Goal: Task Accomplishment & Management: Manage account settings

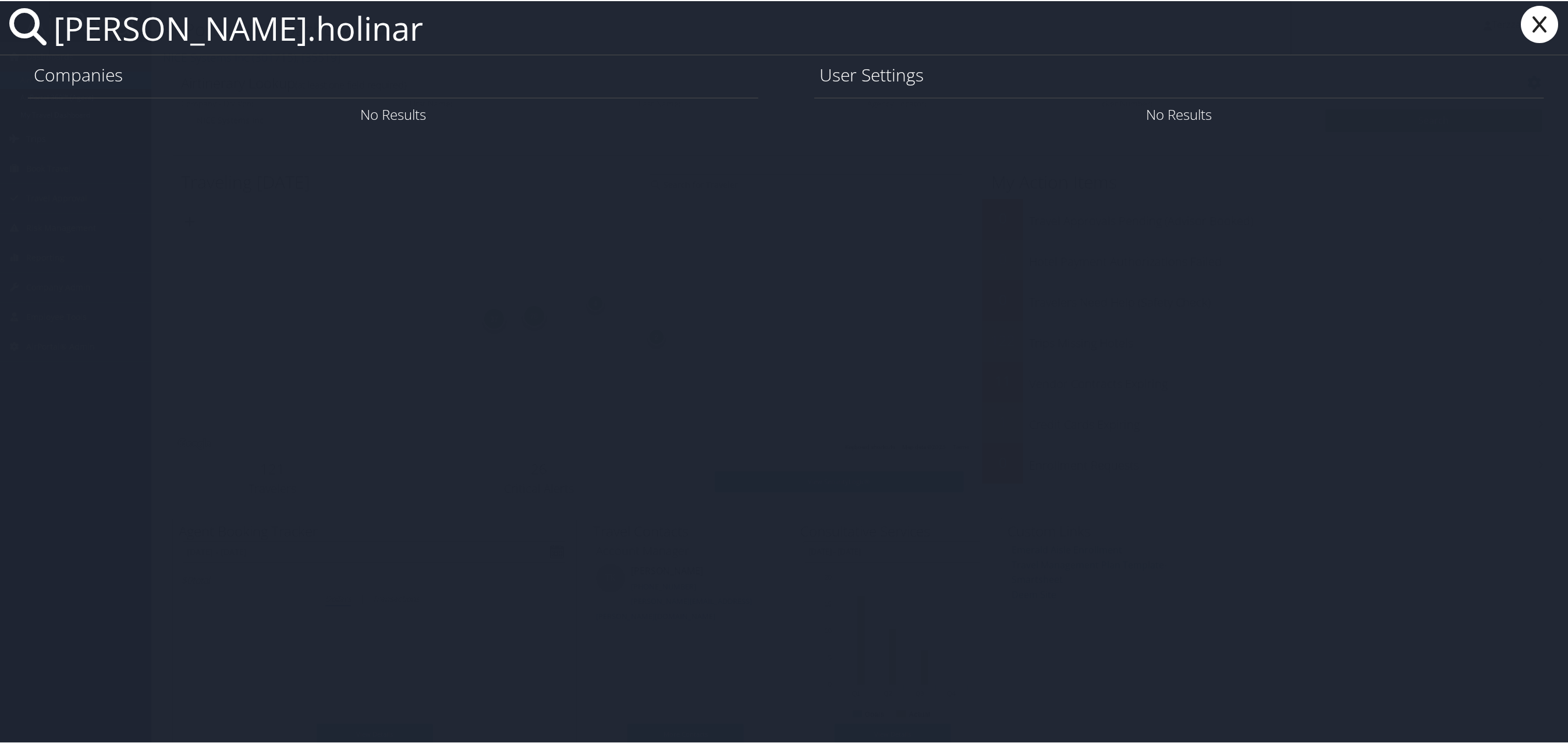
click at [100, 33] on input "joette.holinar" at bounding box center [670, 26] width 1243 height 54
drag, startPoint x: 274, startPoint y: 30, endPoint x: 27, endPoint y: 34, distance: 247.0
click at [27, 34] on div "joette.holinar" at bounding box center [786, 27] width 1573 height 54
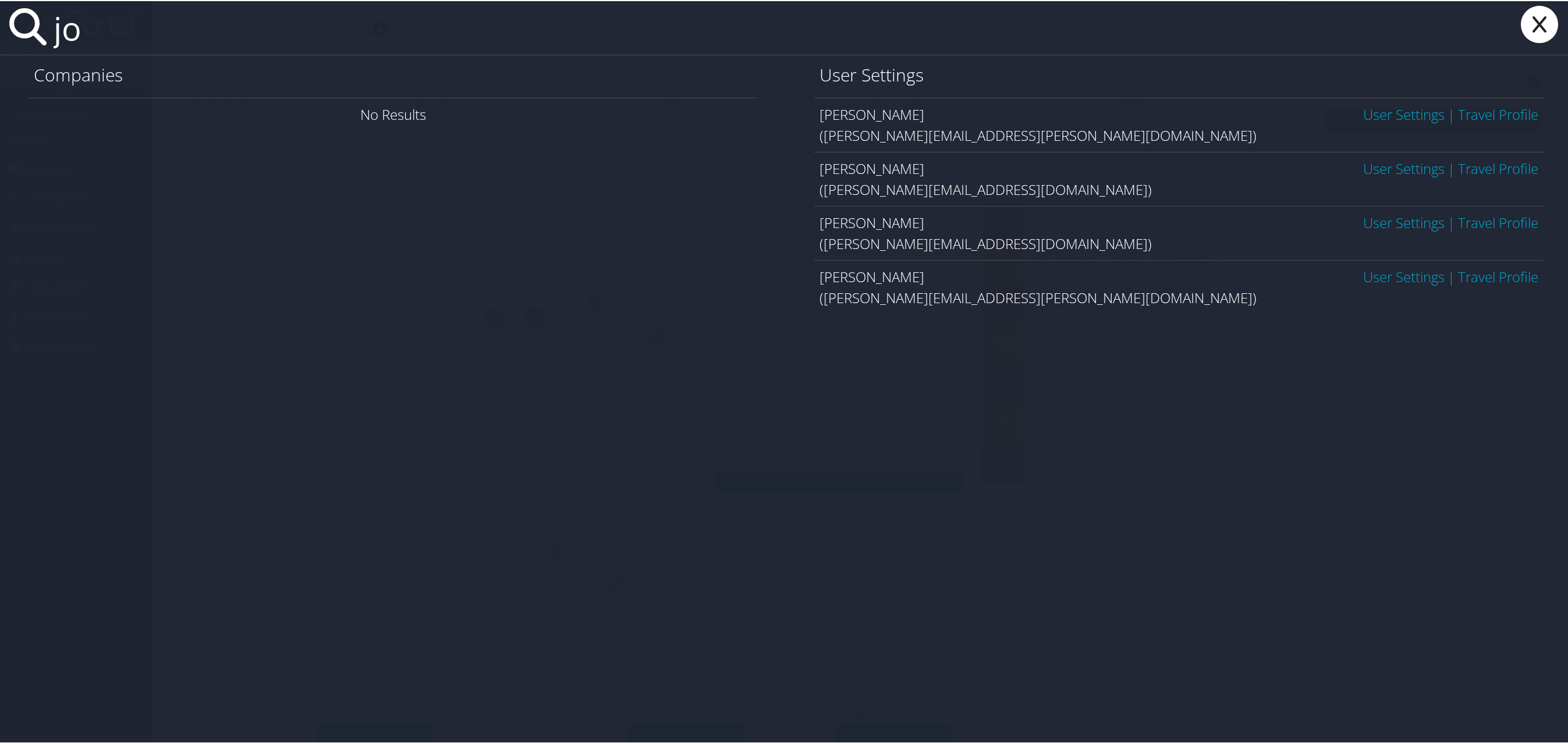
type input "j"
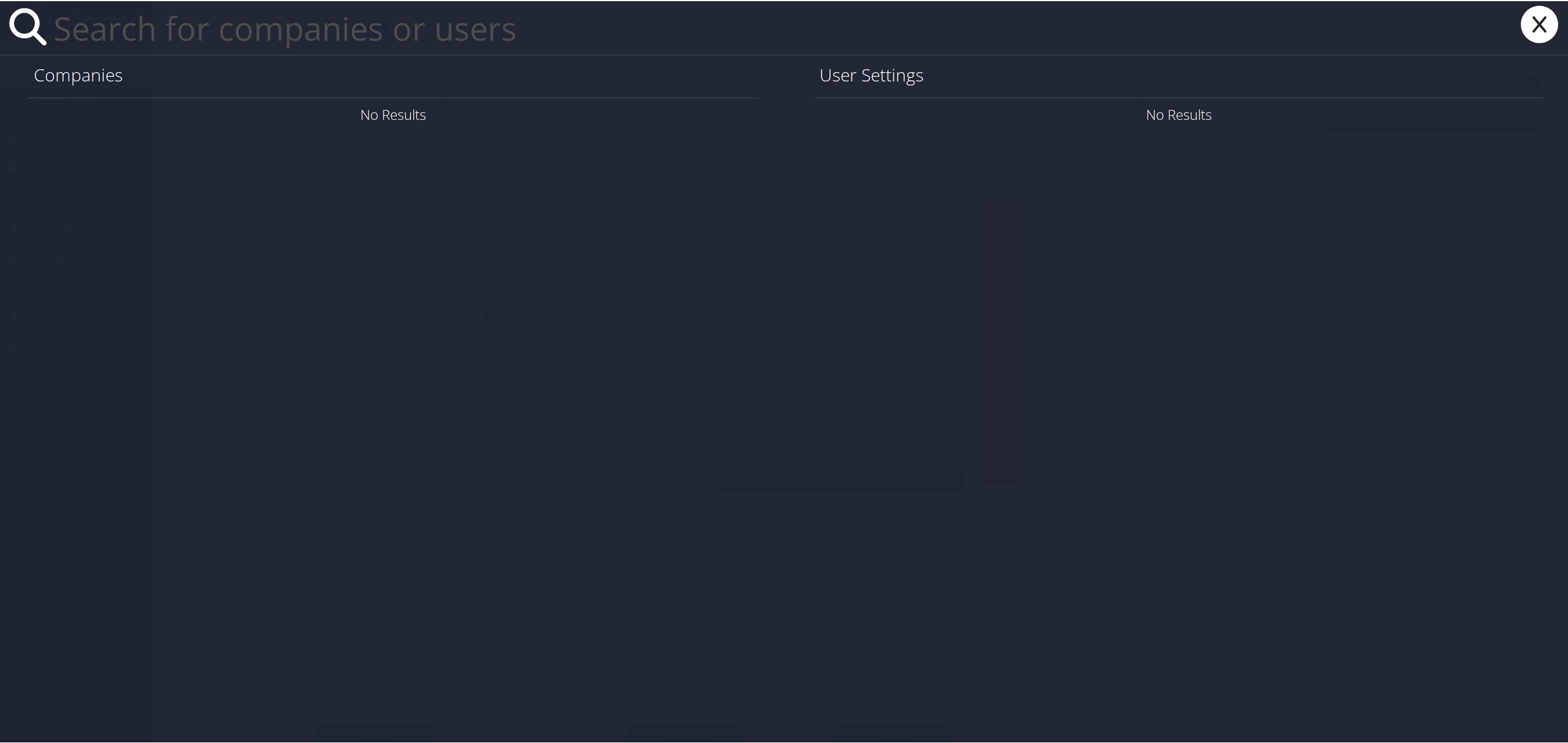
click at [1533, 32] on icon at bounding box center [1540, 23] width 47 height 37
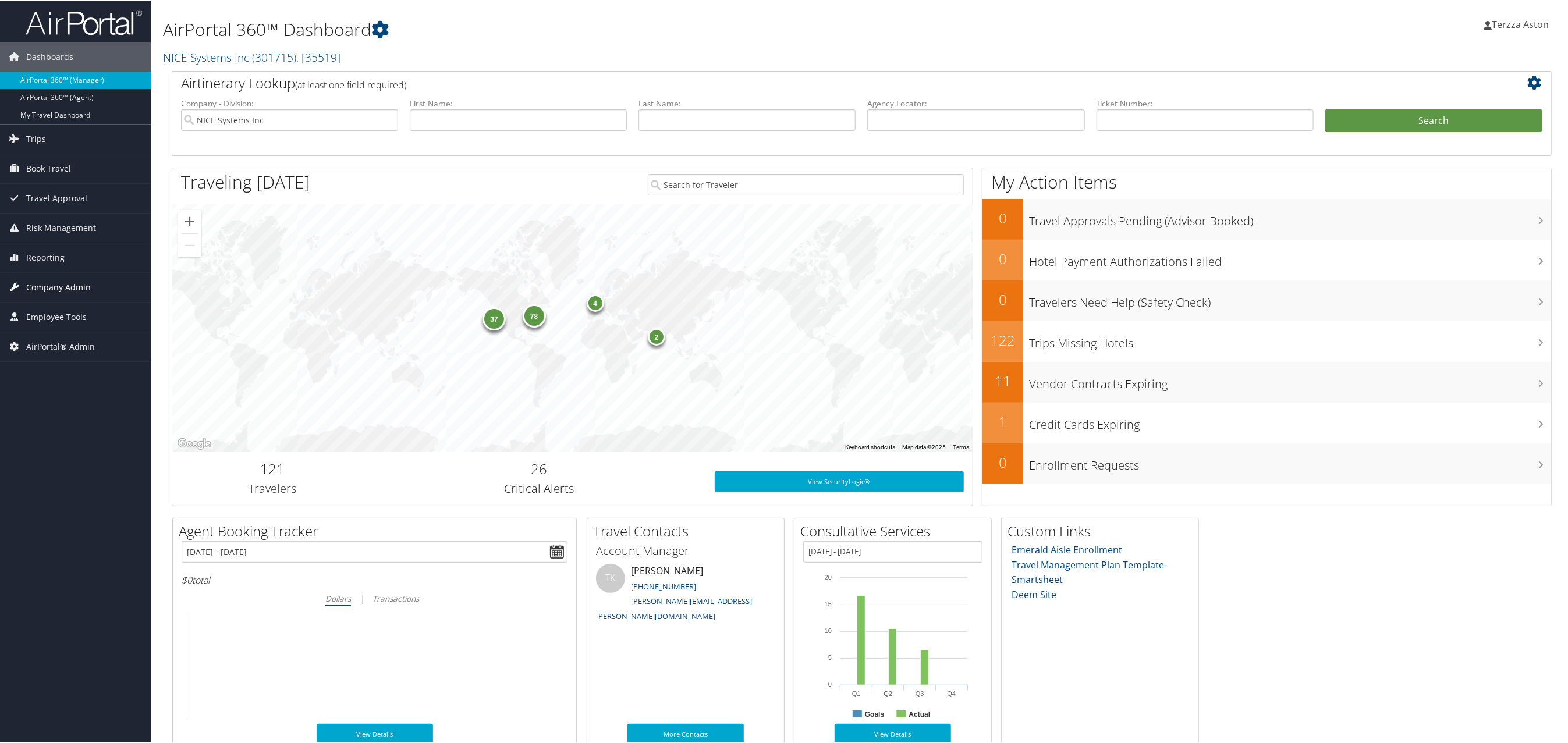
click at [56, 288] on span "Company Admin" at bounding box center [58, 286] width 64 height 29
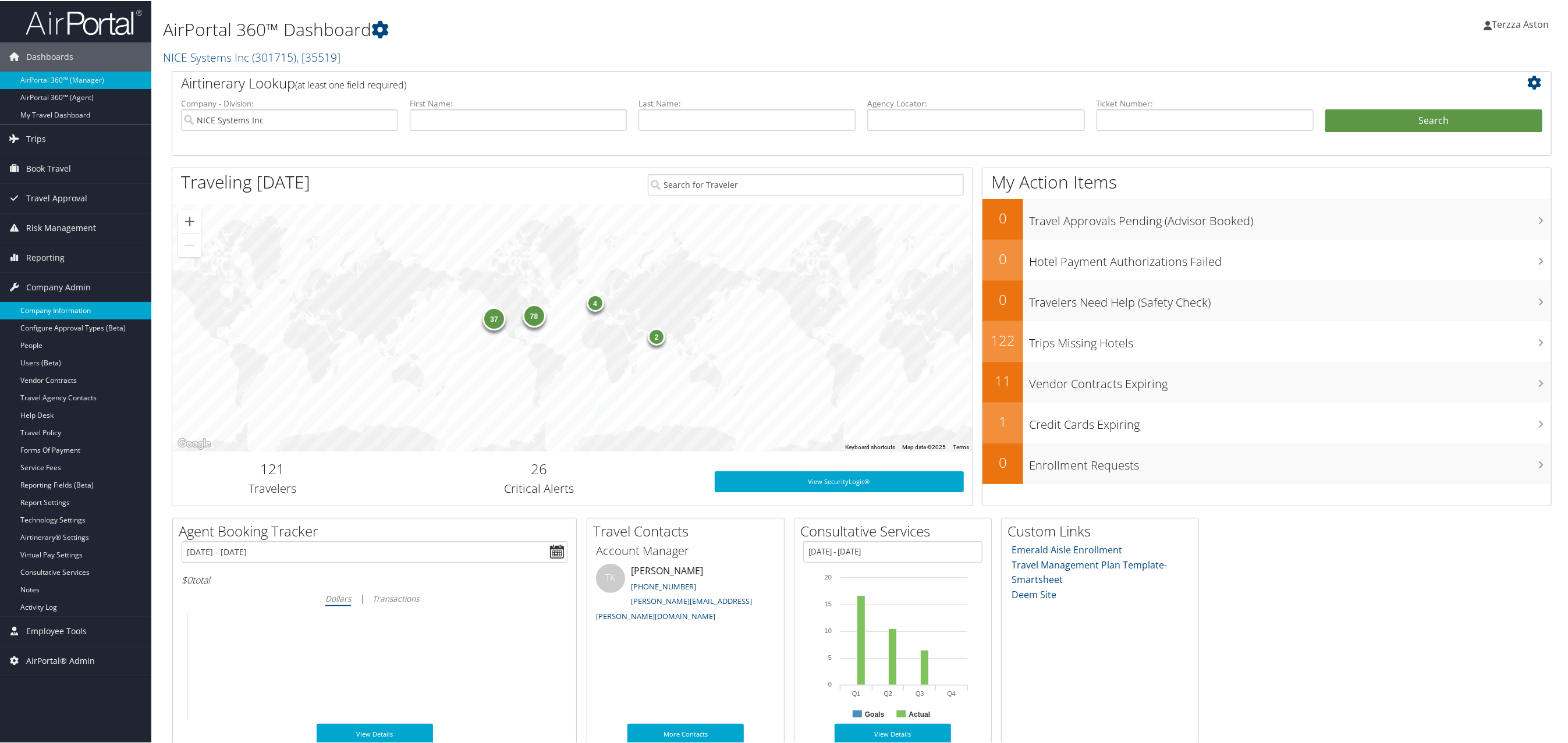
click at [58, 308] on link "Company Information" at bounding box center [76, 309] width 151 height 17
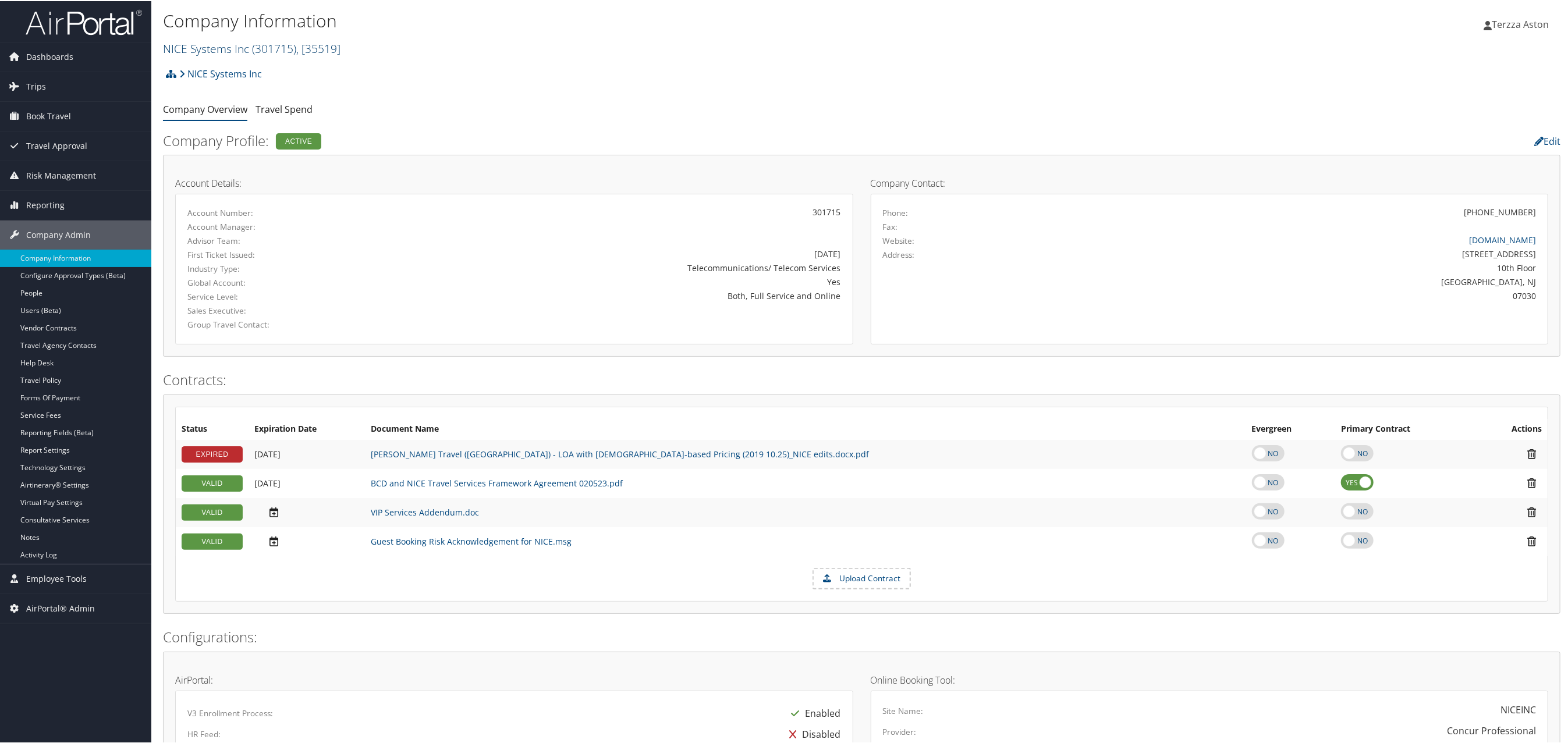
click at [188, 42] on link "NICE Systems Inc ( 301715 ) , [ 35519 ]" at bounding box center [251, 47] width 178 height 16
click at [196, 67] on input "search" at bounding box center [240, 69] width 153 height 21
type input "peaks"
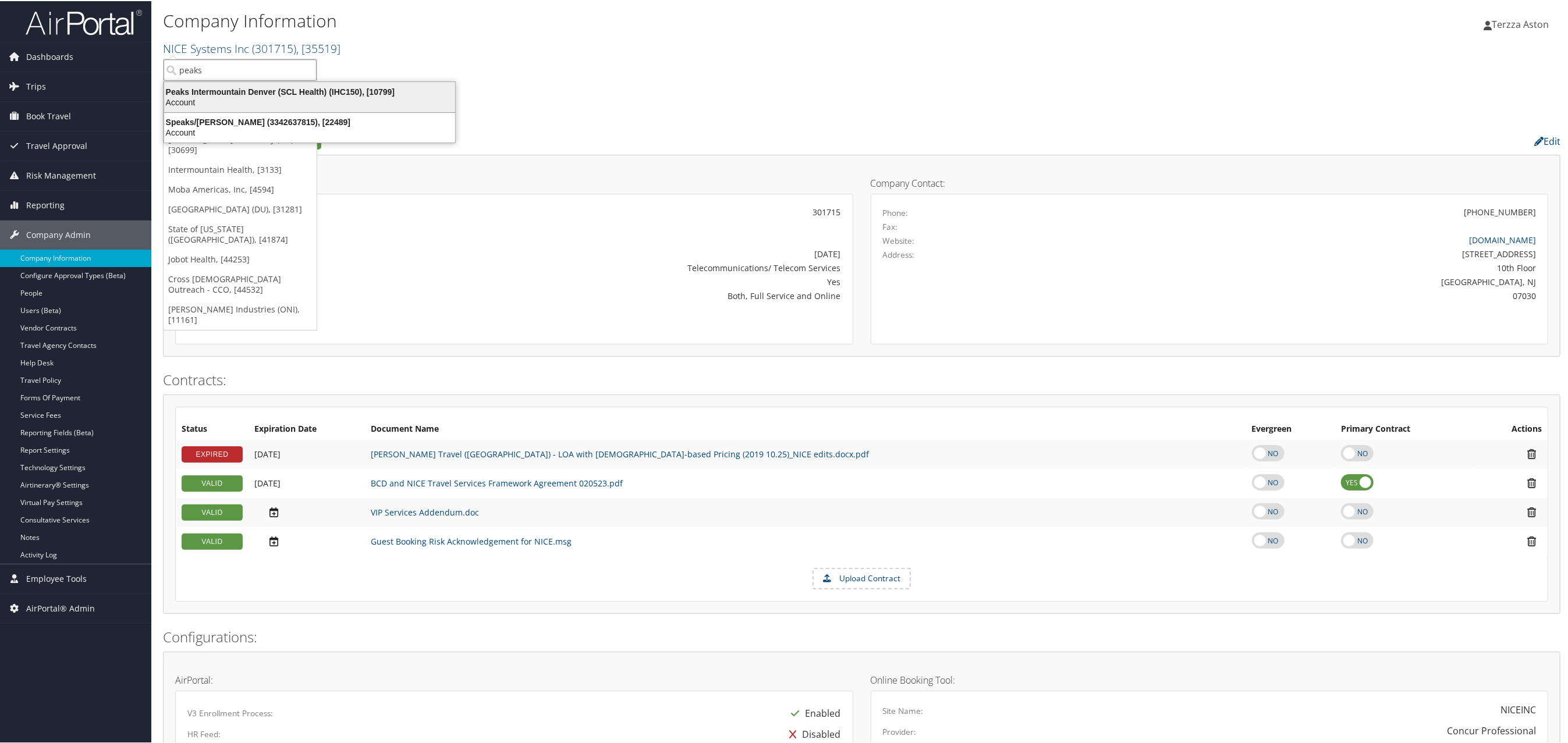
click at [216, 92] on div "Peaks Intermountain Denver (SCL Health) (IHC150), [10799]" at bounding box center [310, 91] width 305 height 11
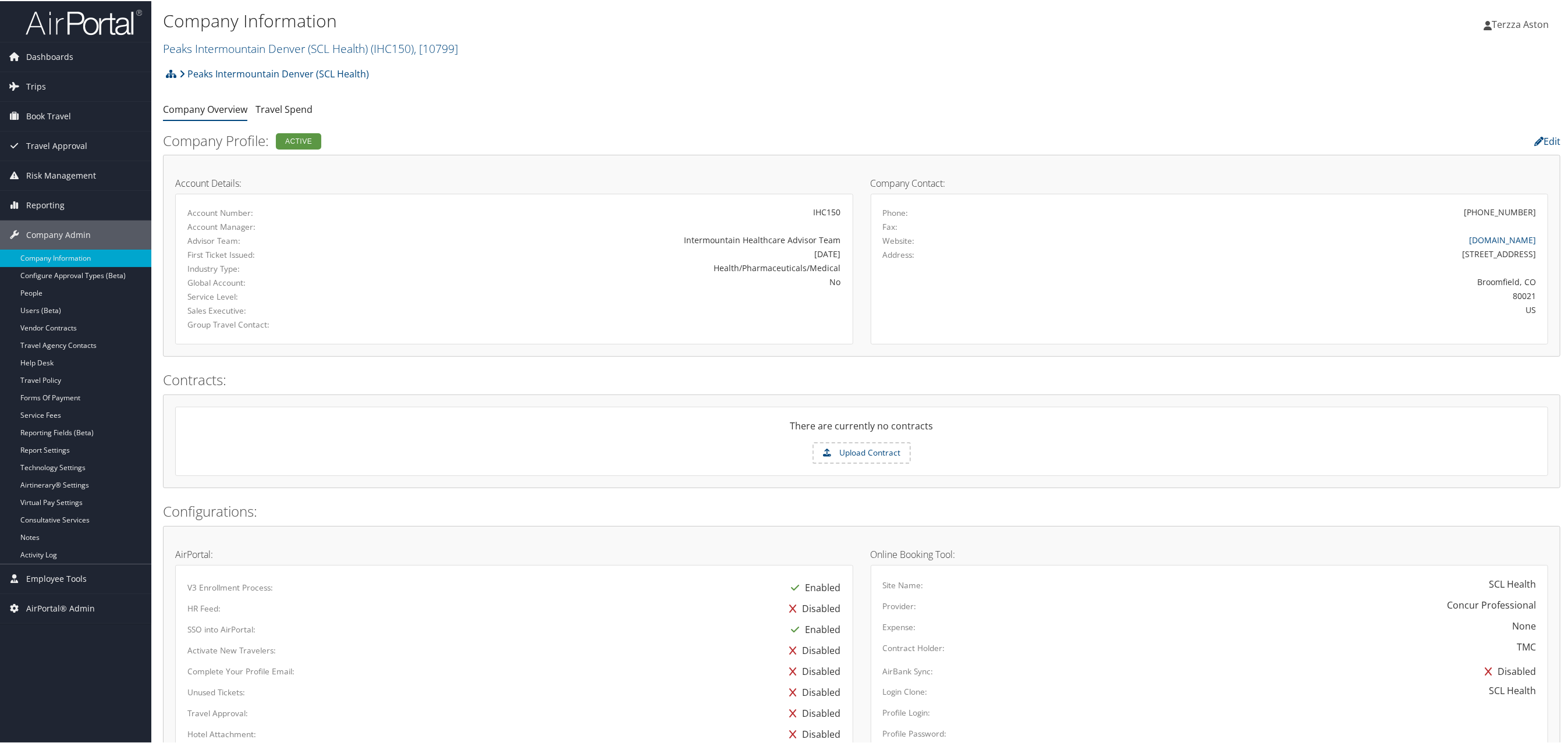
scroll to position [393, 0]
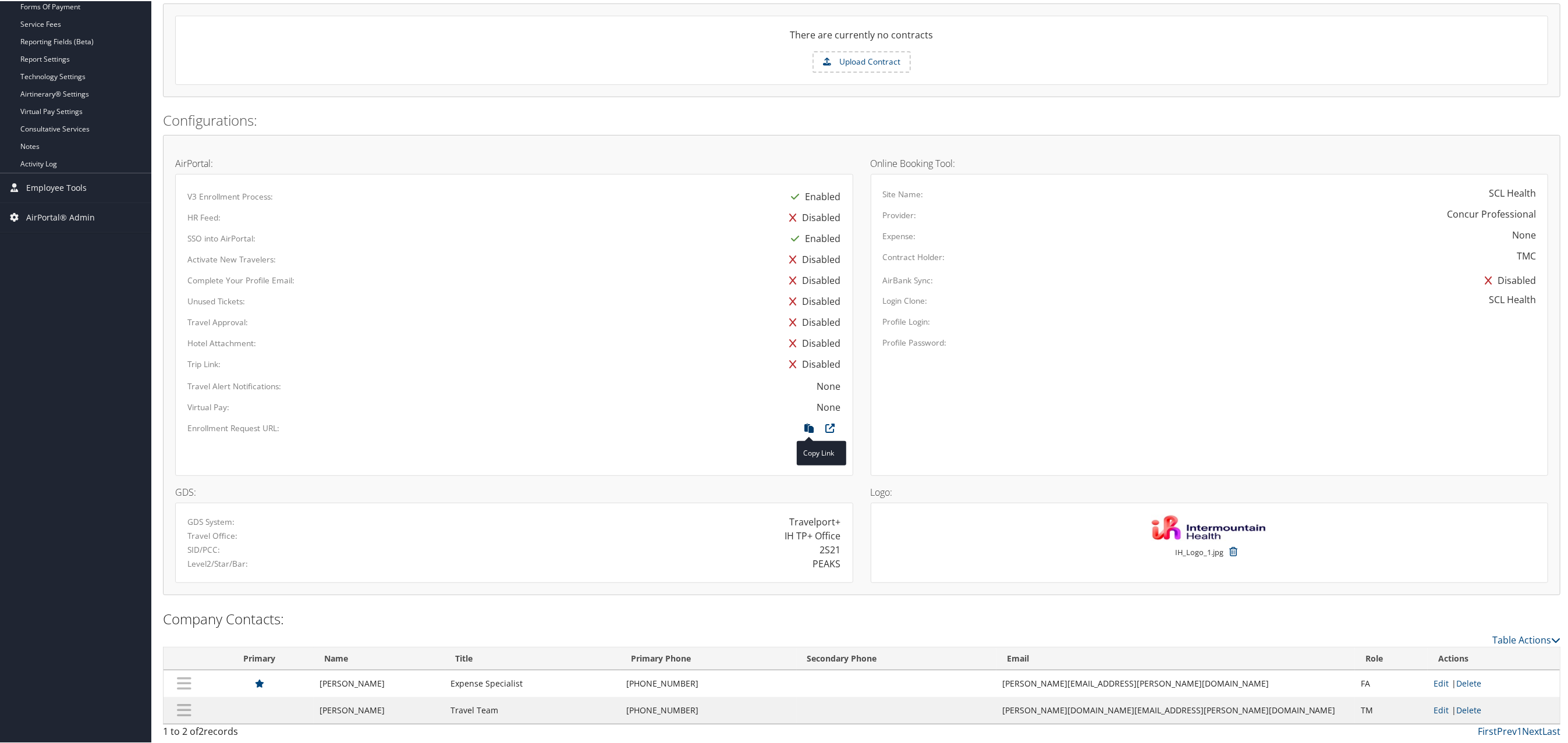
click at [811, 425] on icon at bounding box center [810, 430] width 21 height 15
drag, startPoint x: 677, startPoint y: 707, endPoint x: 751, endPoint y: 710, distance: 74.1
click at [751, 710] on td "(801) 442-3164" at bounding box center [708, 709] width 176 height 26
copy td "(801) 442-3164"
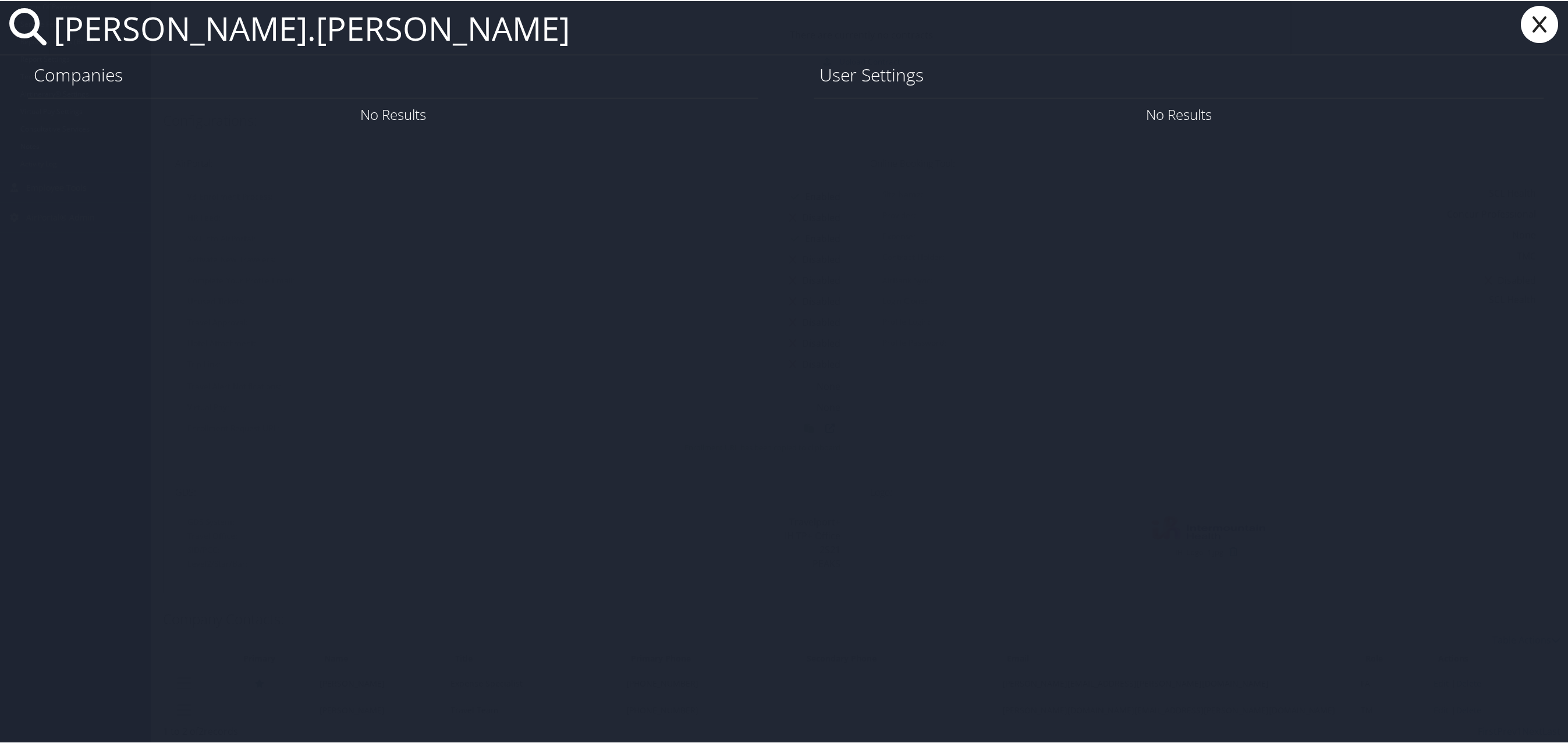
type input "joette.holguin"
click at [1524, 24] on icon at bounding box center [1540, 23] width 47 height 37
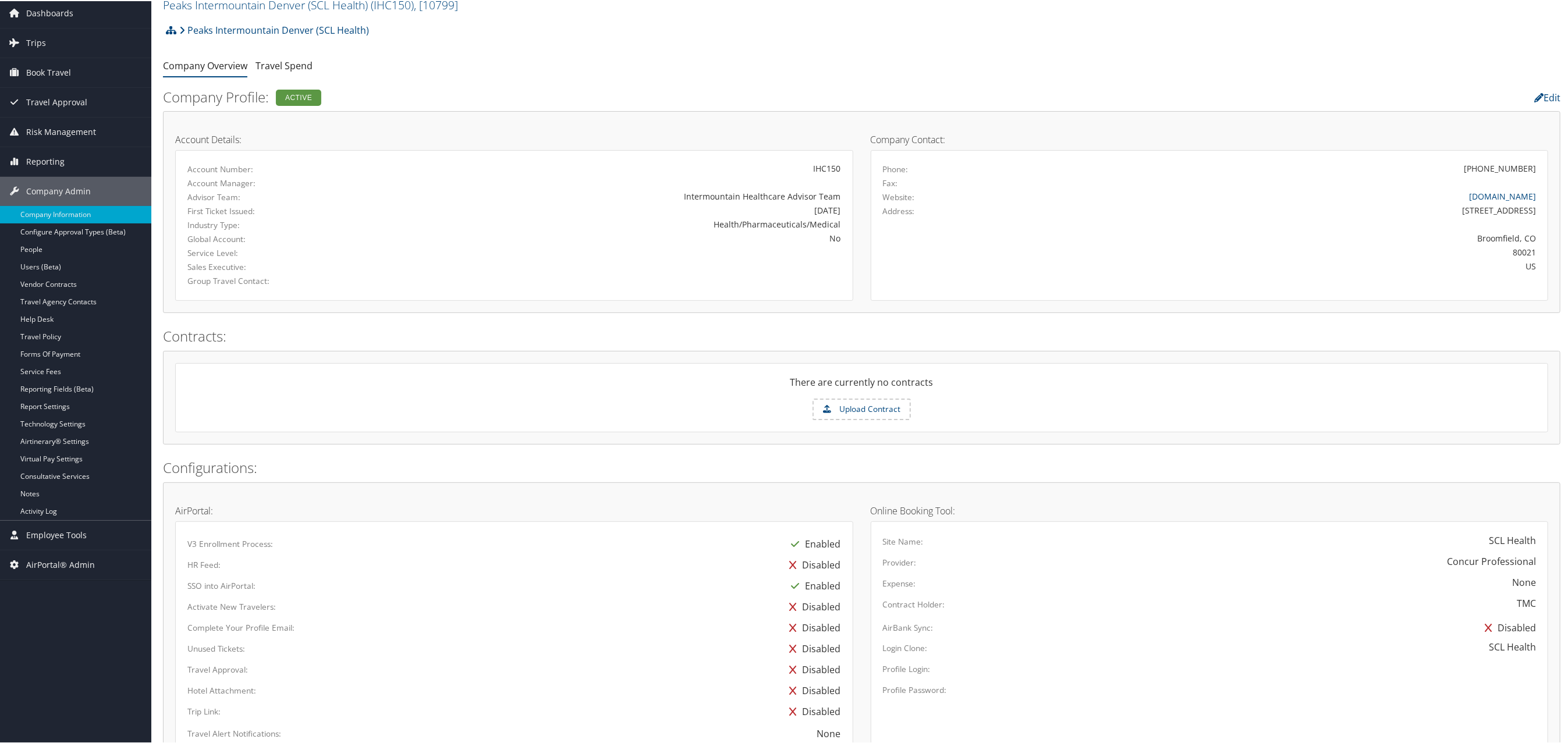
scroll to position [0, 0]
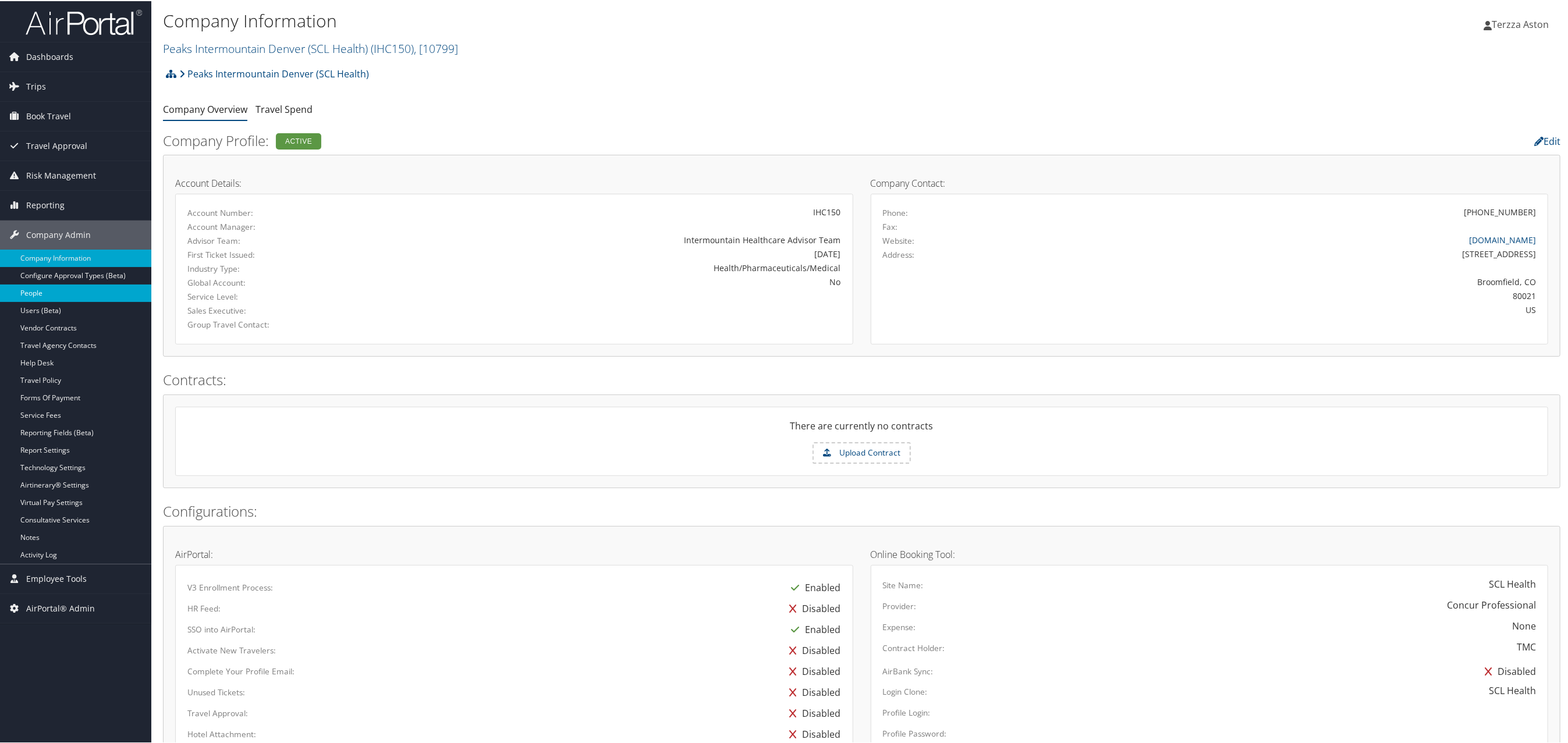
click at [45, 294] on link "People" at bounding box center [76, 292] width 151 height 17
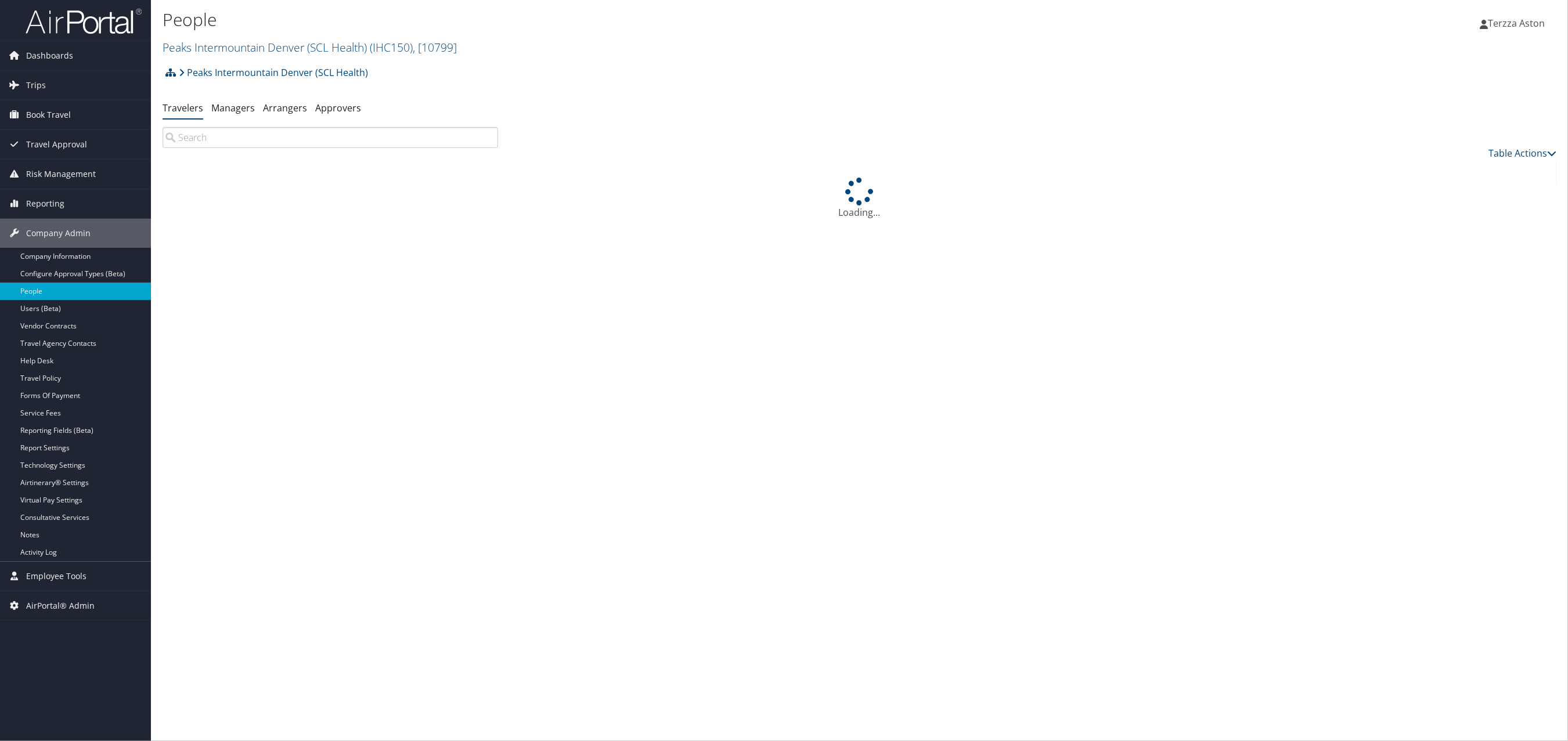
click at [214, 140] on input "search" at bounding box center [330, 137] width 336 height 21
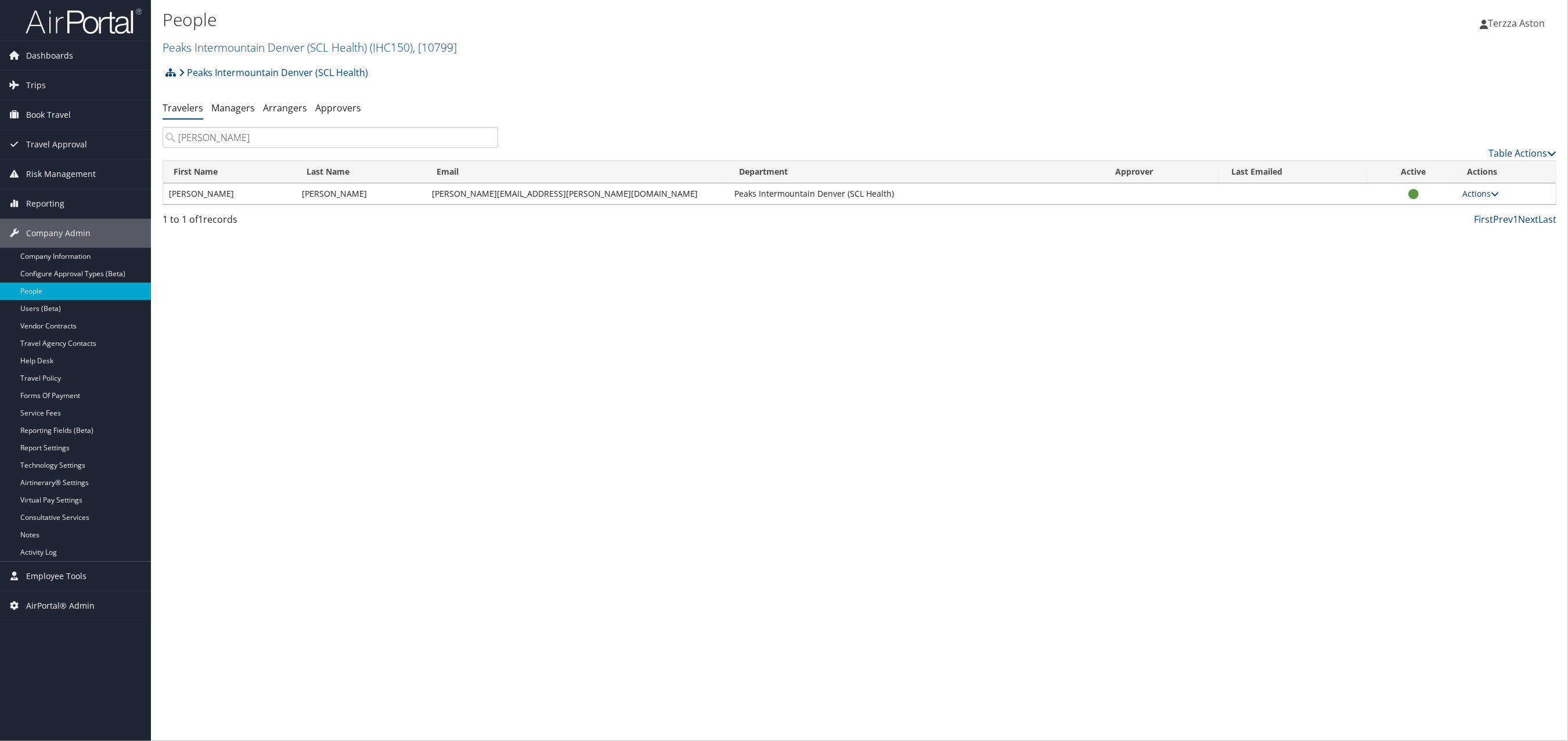
type input "joette"
click at [1471, 189] on link "Actions" at bounding box center [1481, 193] width 36 height 11
click at [1430, 226] on link "View Profile" at bounding box center [1434, 232] width 118 height 20
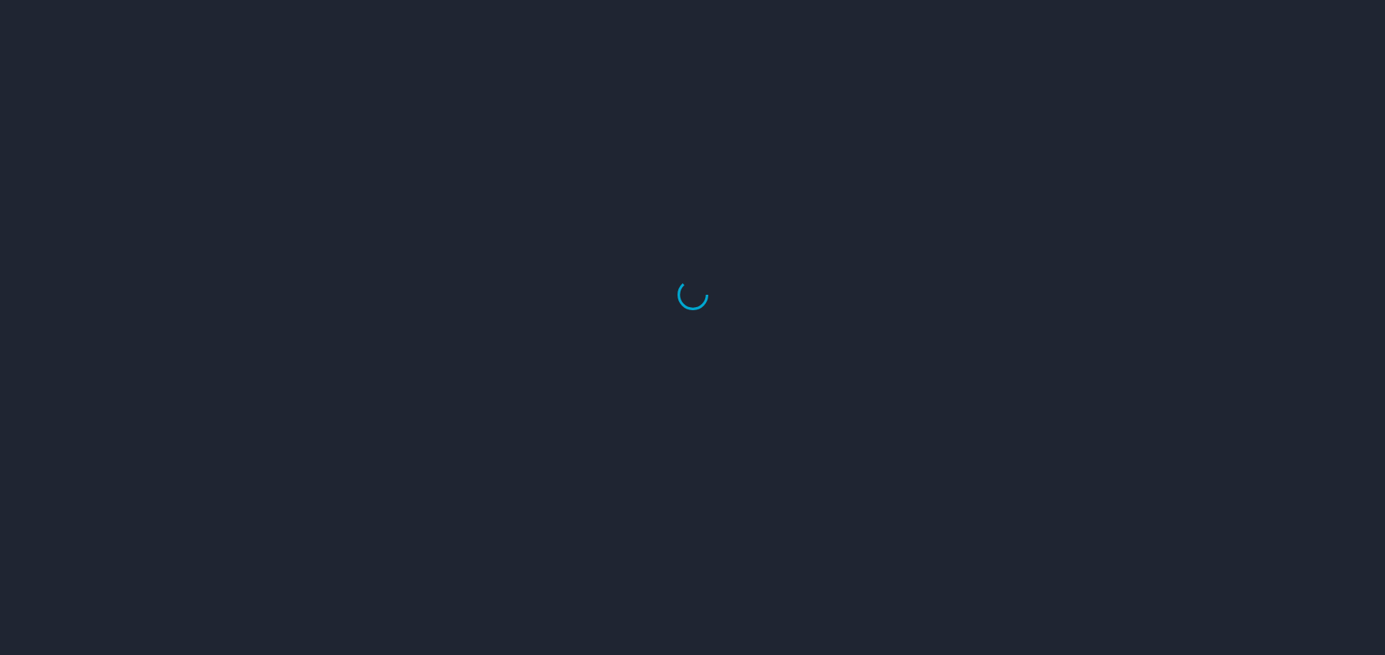
select select "US"
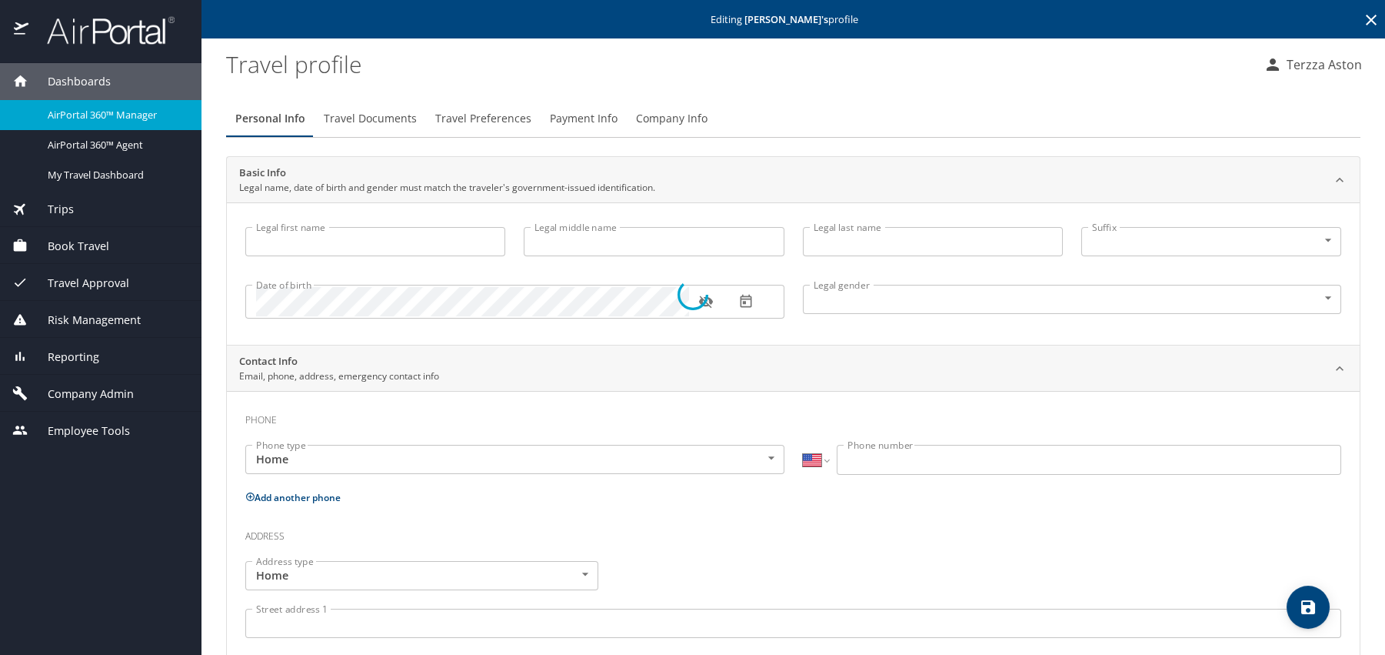
type input "Joette"
type input "Molinar"
type input "Holguin"
type input "Female"
select select "US"
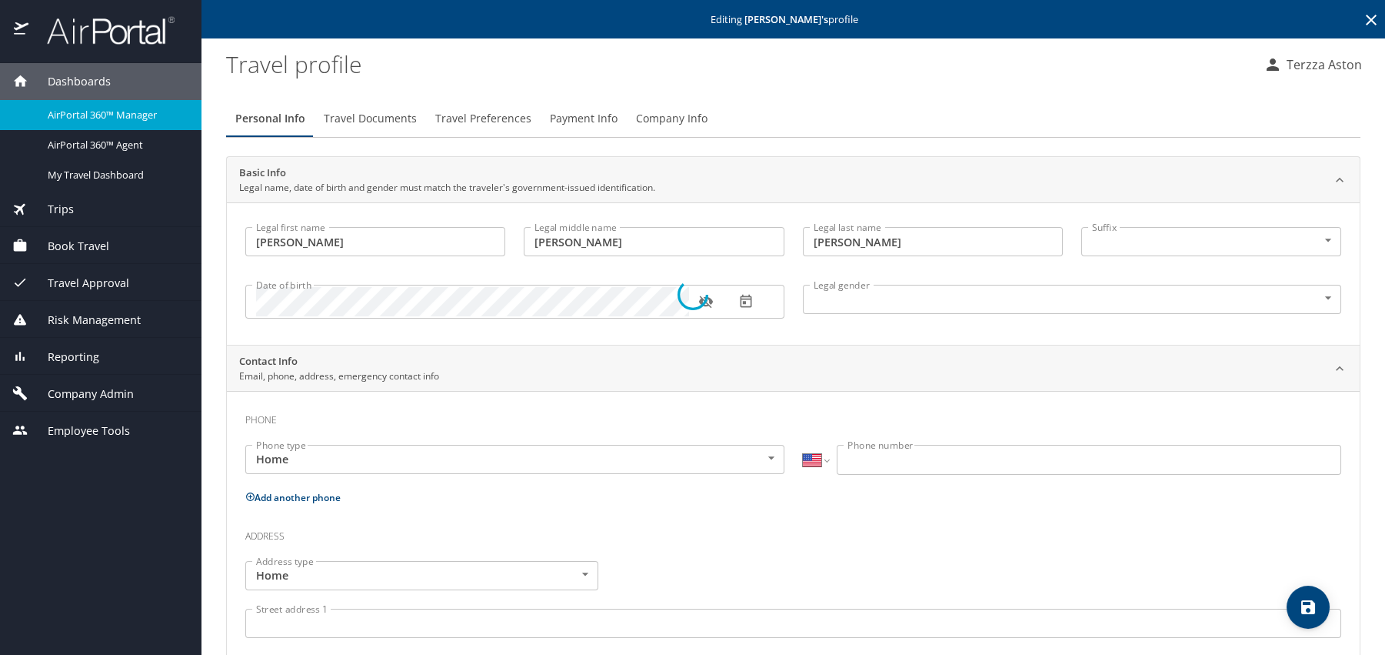
select select "US"
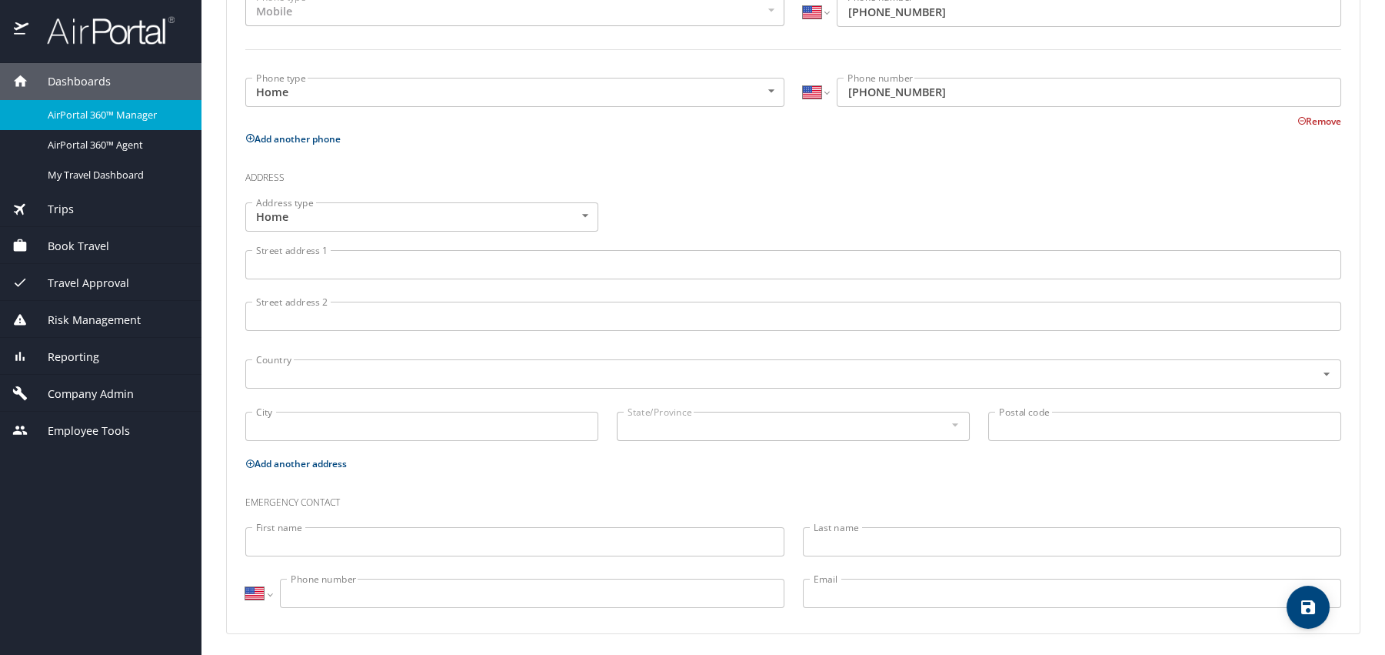
scroll to position [450, 0]
click at [1320, 605] on span "save" at bounding box center [1308, 607] width 43 height 18
select select "US"
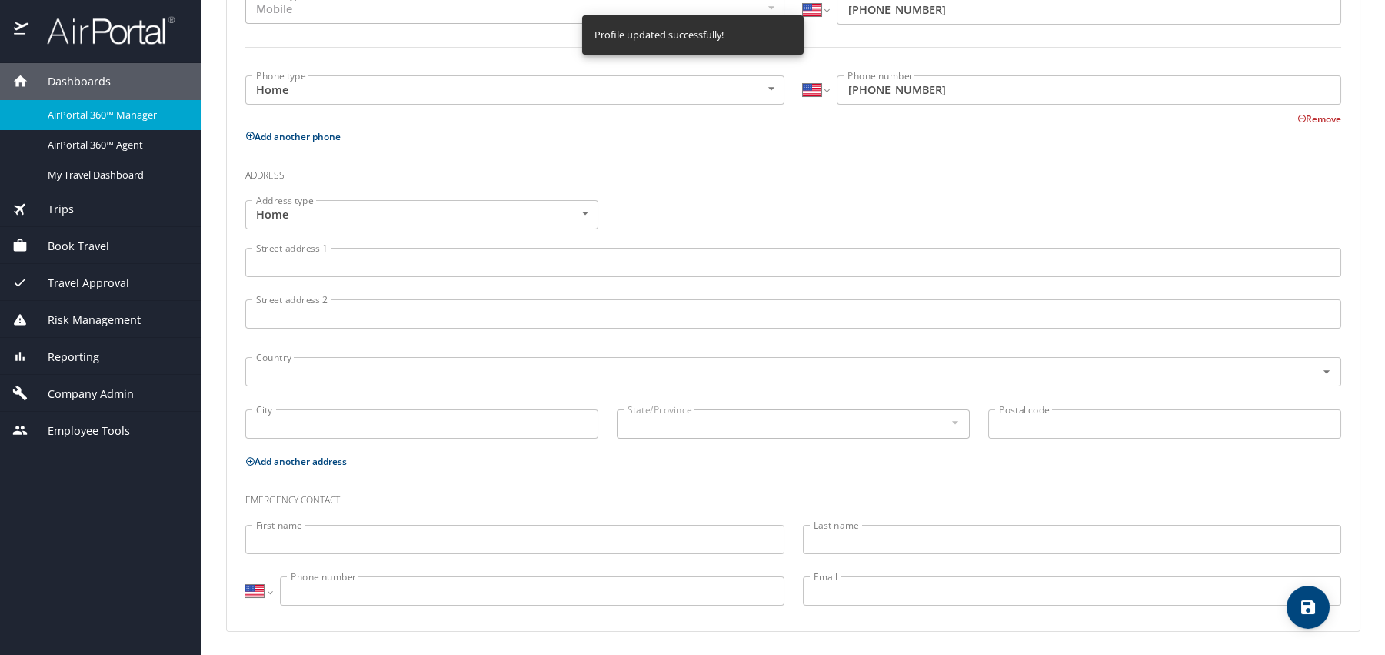
select select "US"
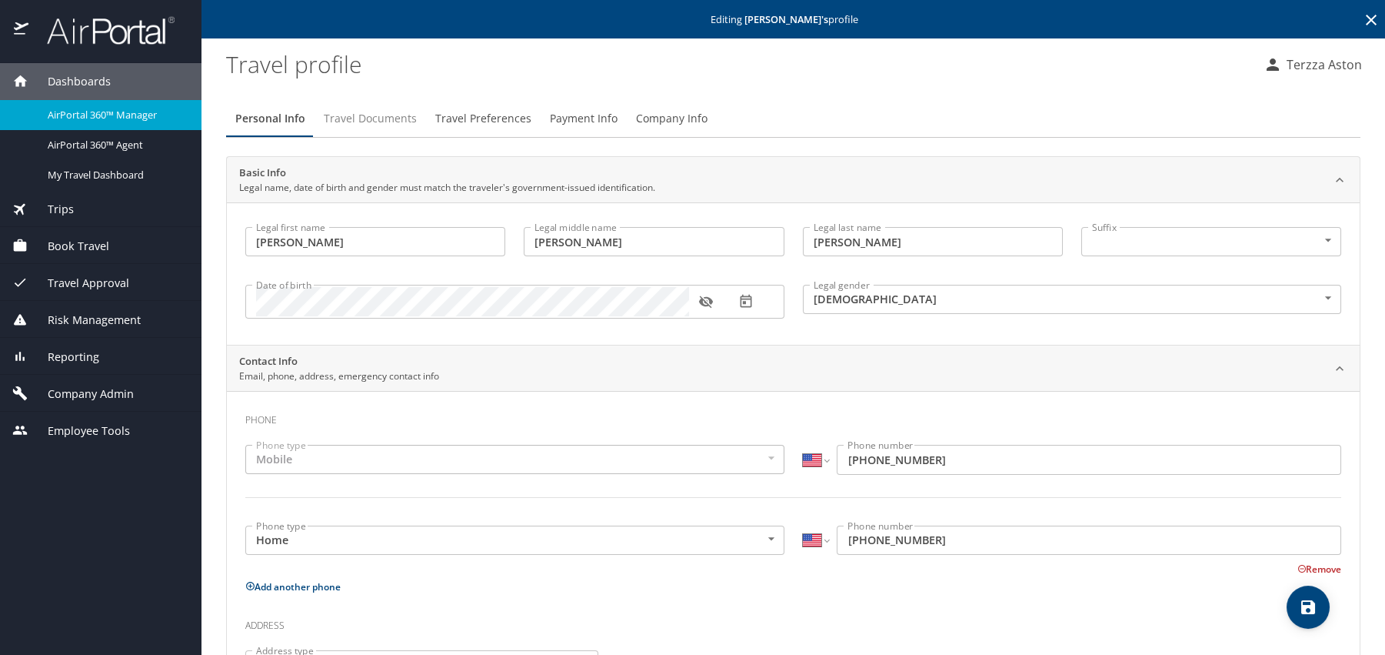
click at [369, 114] on span "Travel Documents" at bounding box center [370, 118] width 93 height 19
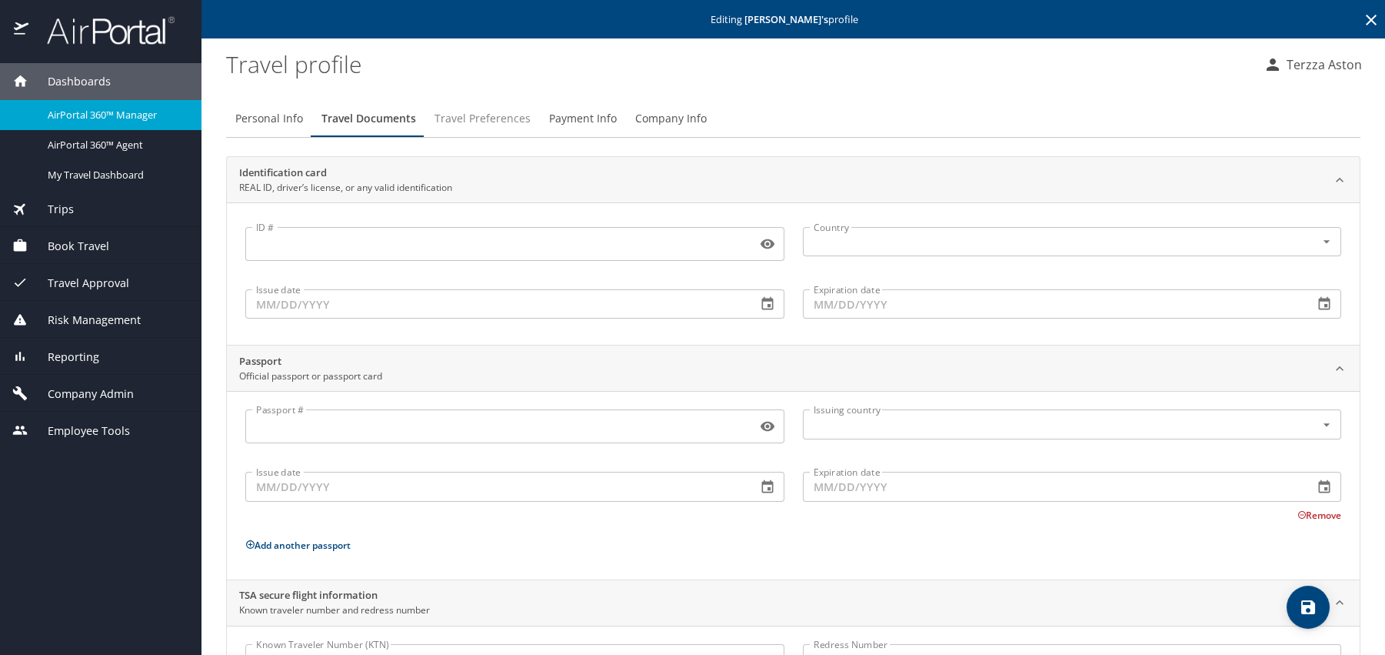
click at [483, 124] on span "Travel Preferences" at bounding box center [483, 118] width 96 height 19
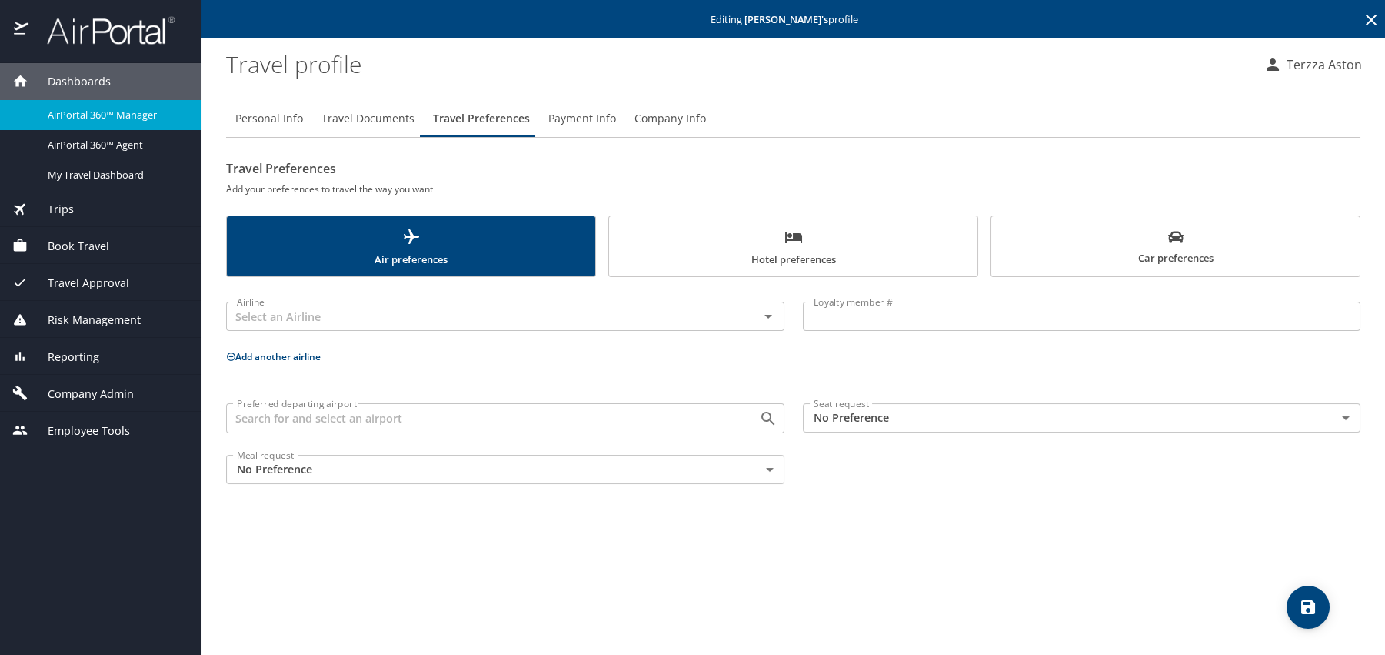
click at [582, 115] on span "Payment Info" at bounding box center [582, 118] width 68 height 19
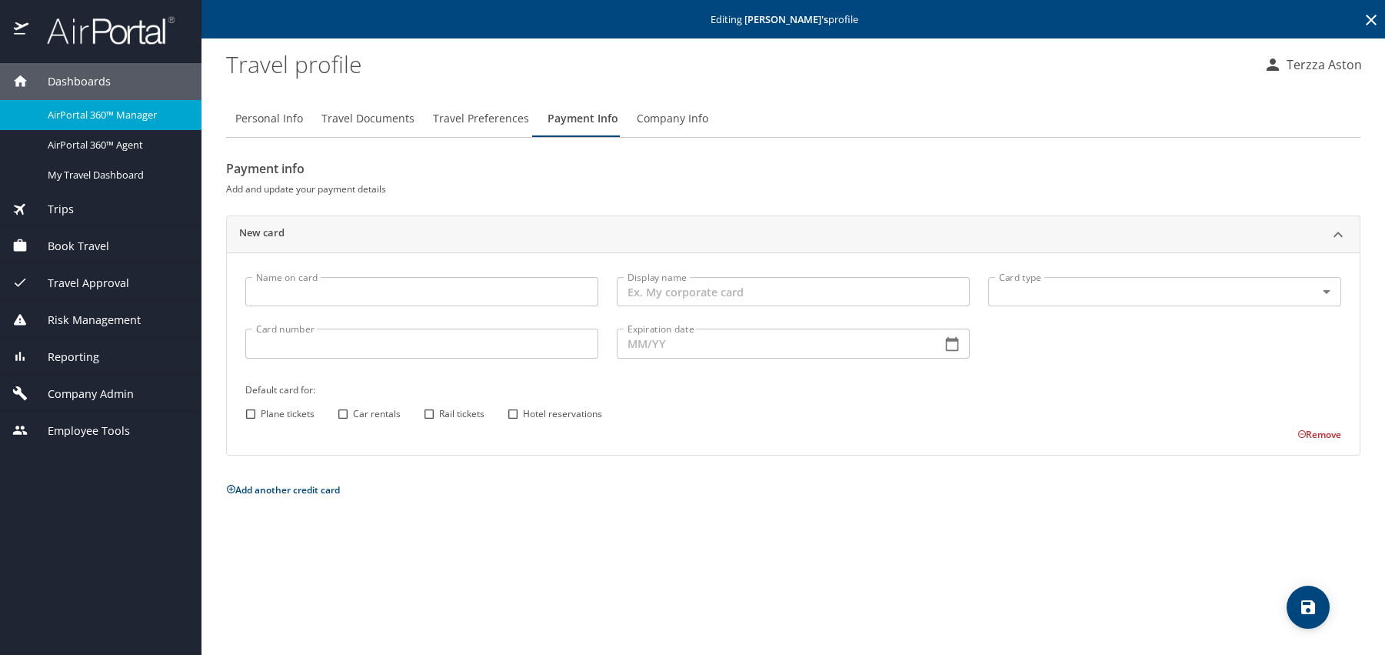
click at [671, 130] on button "Company Info" at bounding box center [673, 118] width 90 height 37
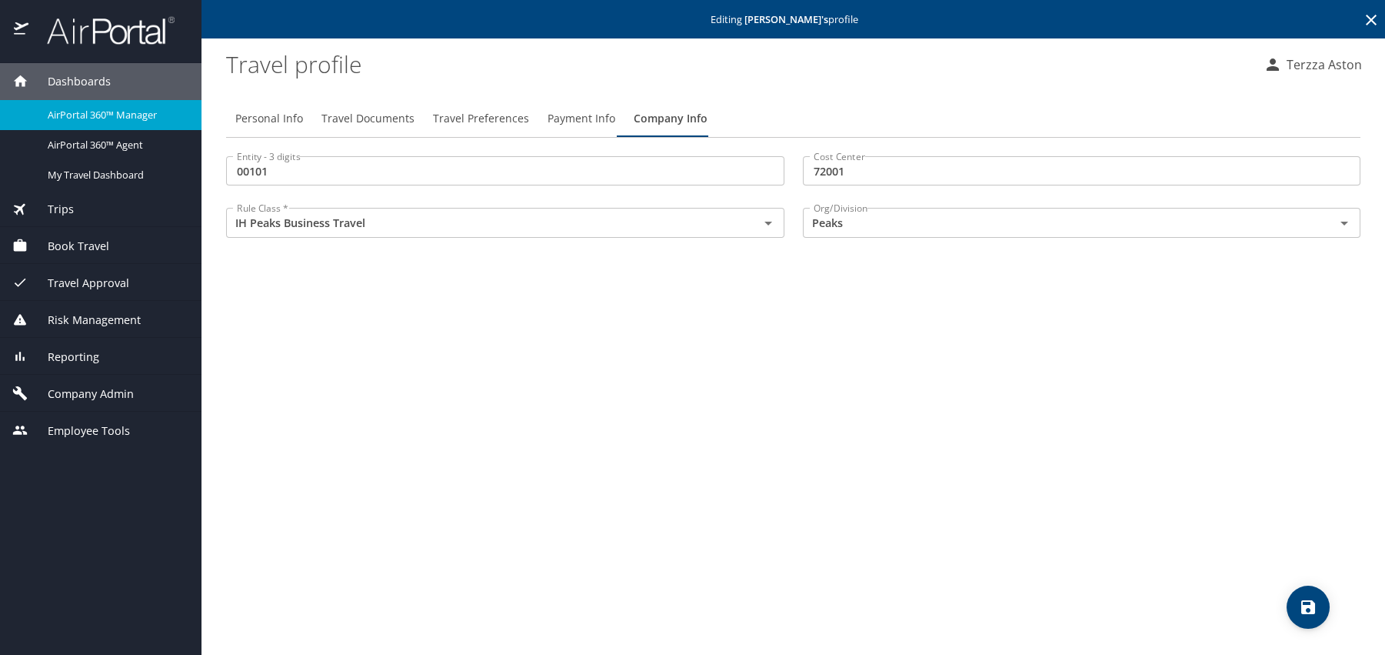
click at [678, 116] on span "Company Info" at bounding box center [671, 118] width 74 height 19
click at [275, 118] on span "Personal Info" at bounding box center [269, 118] width 68 height 19
select select "US"
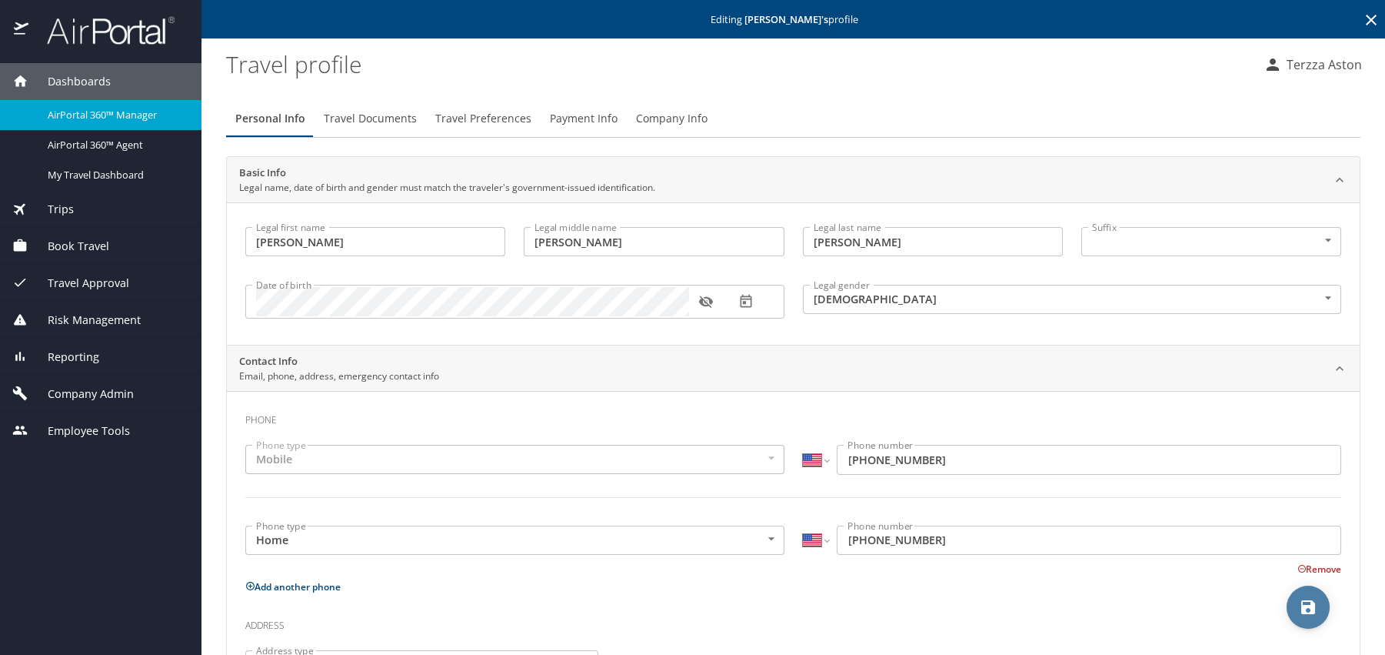
click at [1309, 607] on icon "save" at bounding box center [1309, 607] width 14 height 14
select select "US"
click at [80, 396] on span "Company Admin" at bounding box center [80, 393] width 105 height 17
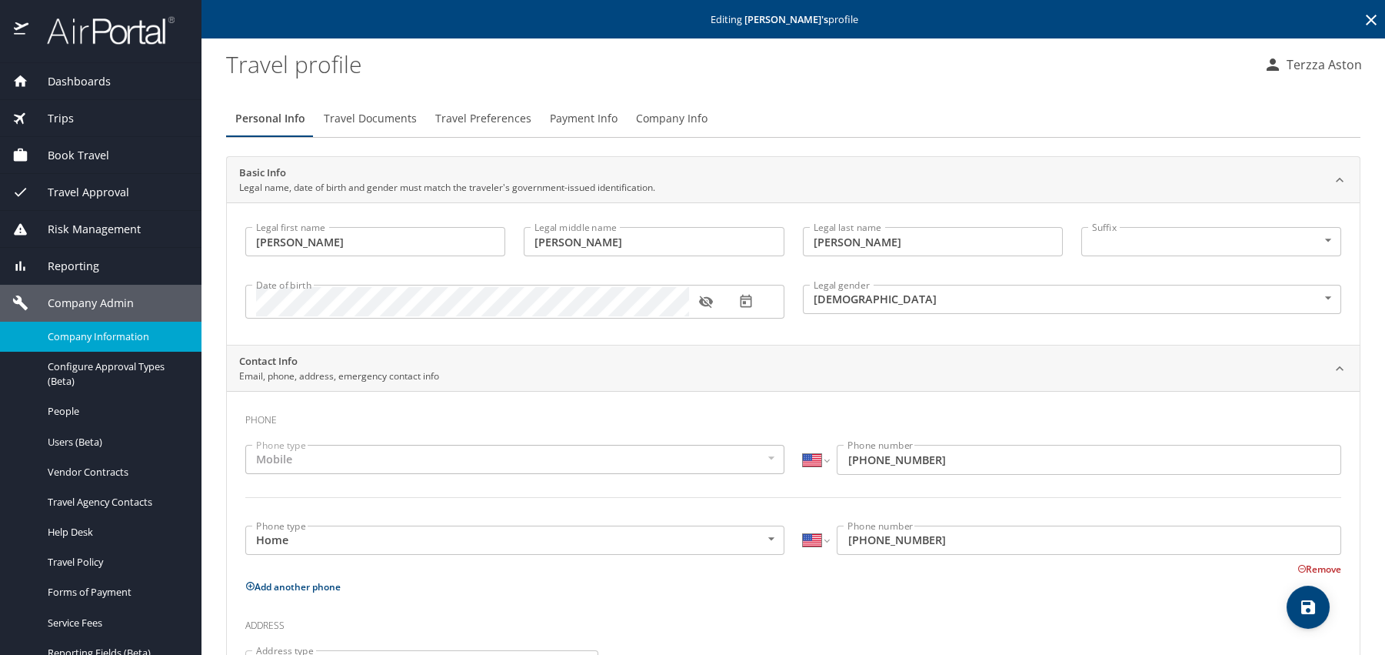
click at [88, 331] on span "Company Information" at bounding box center [115, 336] width 135 height 15
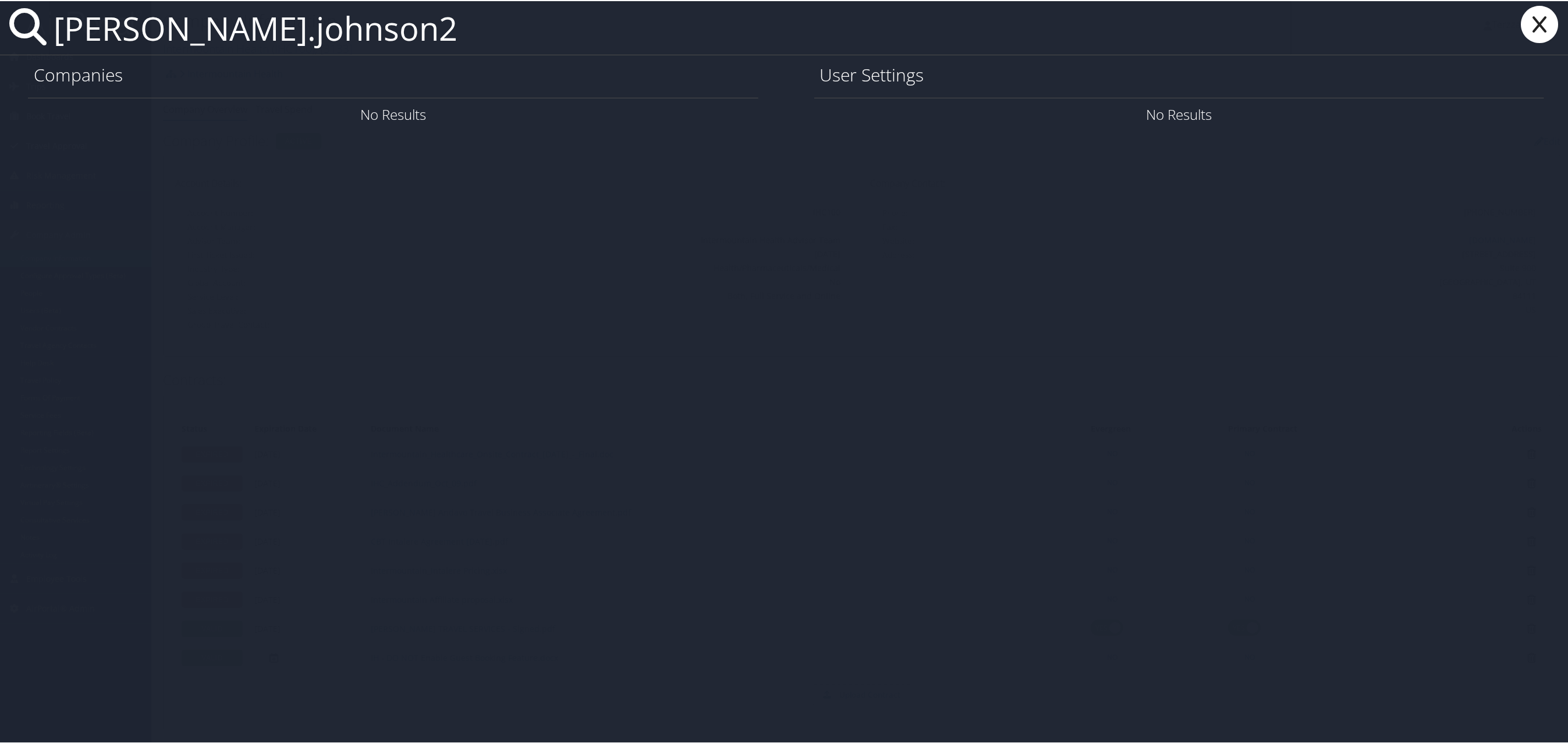
type input "scott.johnson2"
click at [1530, 32] on icon at bounding box center [1540, 23] width 47 height 37
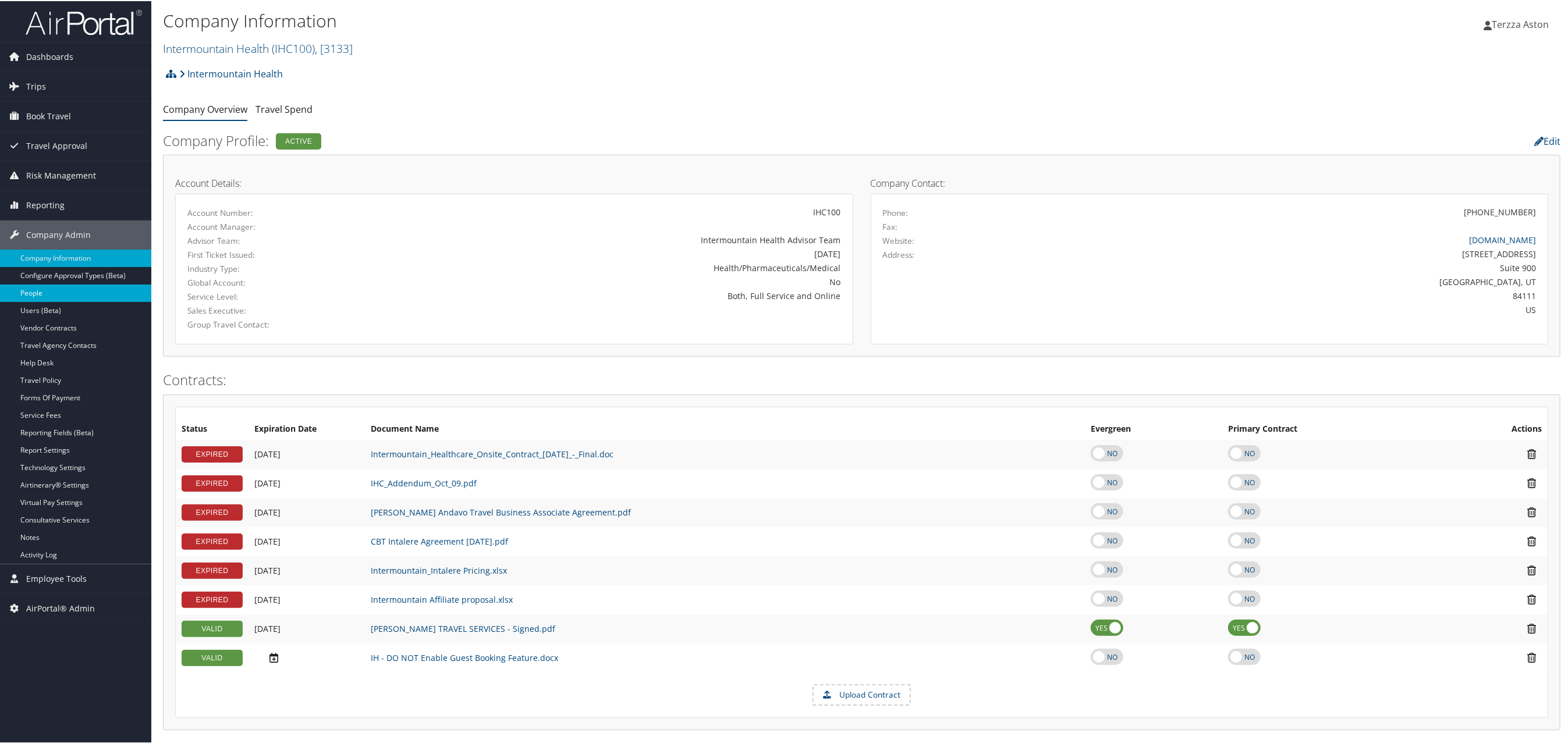
click at [46, 288] on link "People" at bounding box center [76, 292] width 151 height 17
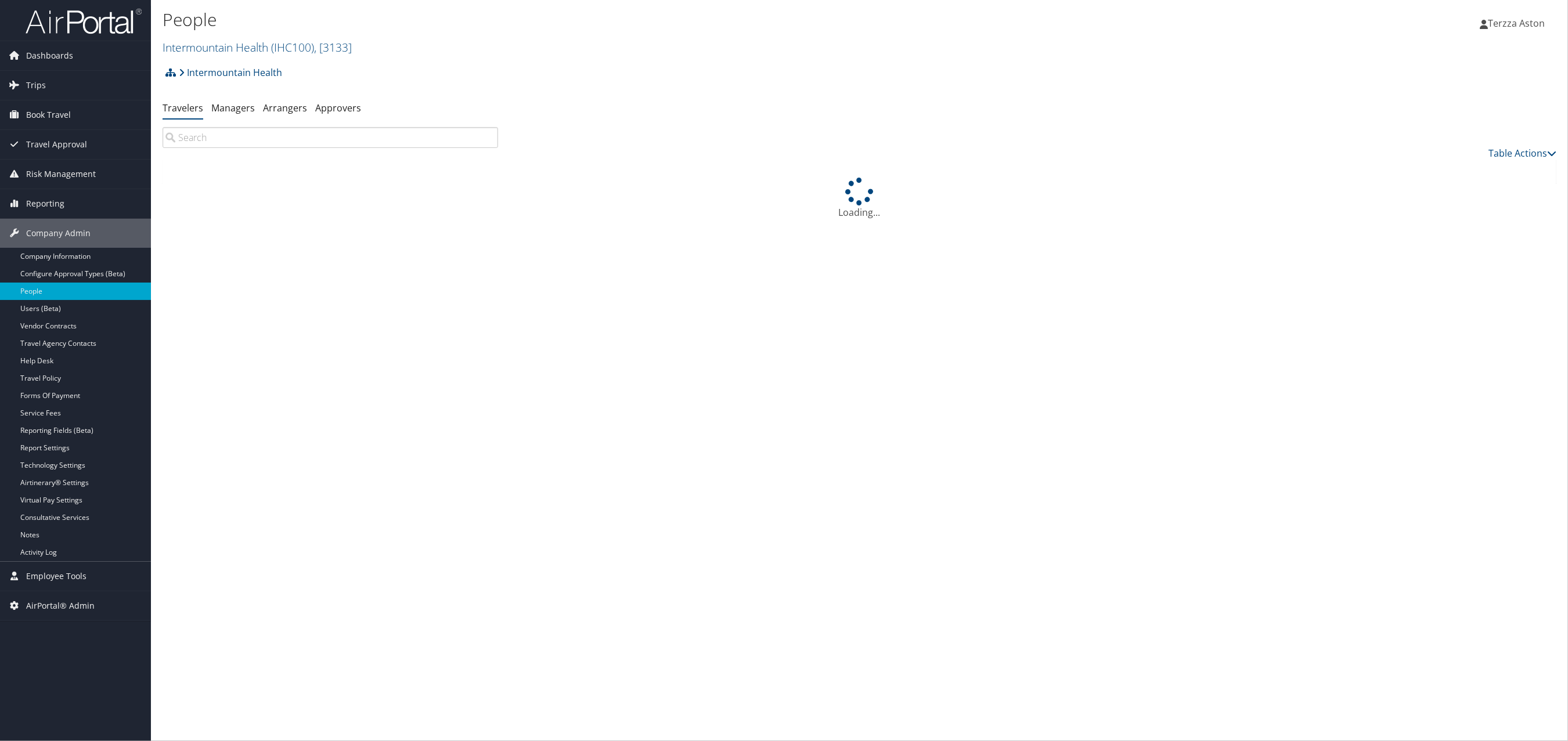
click at [208, 136] on input "search" at bounding box center [330, 137] width 336 height 21
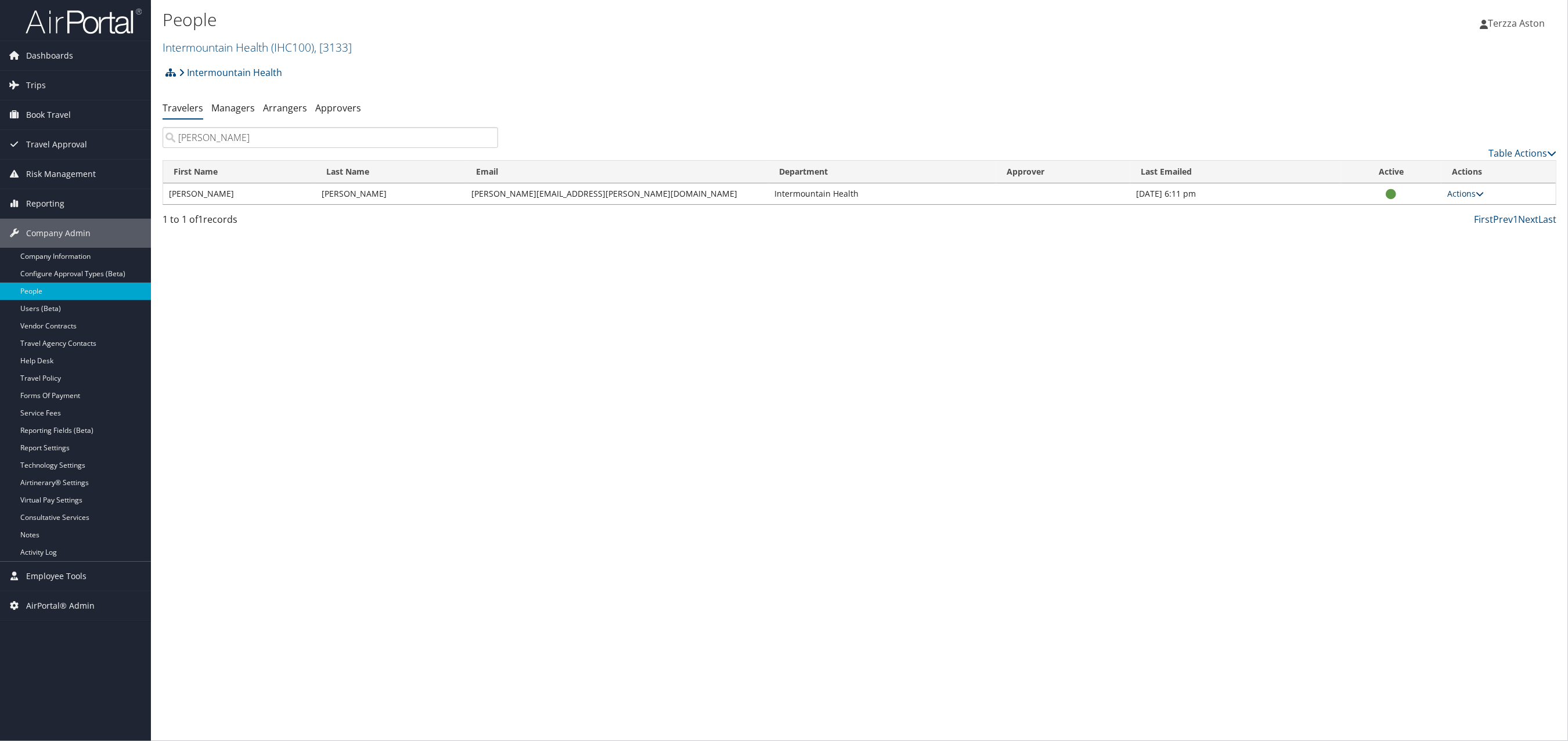
type input "scott johnson"
click at [1471, 192] on link "Actions" at bounding box center [1465, 193] width 36 height 11
click at [1400, 232] on link "View Profile" at bounding box center [1419, 232] width 118 height 20
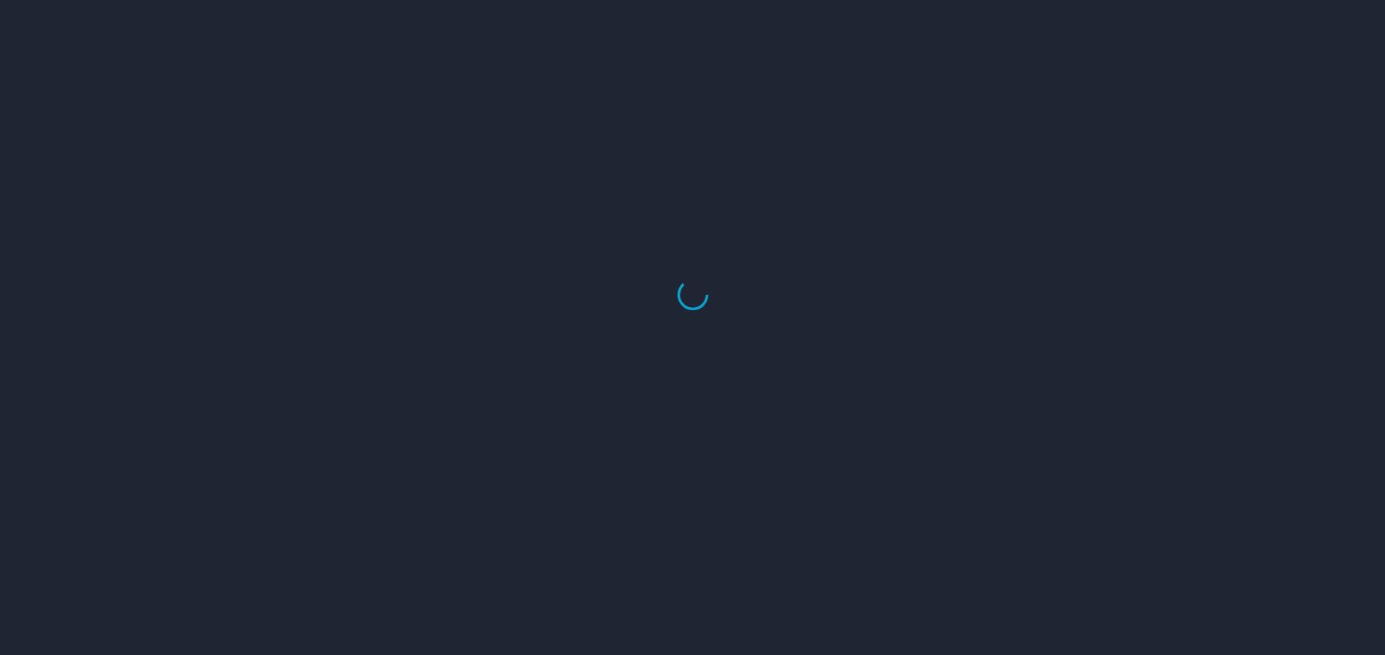
select select "US"
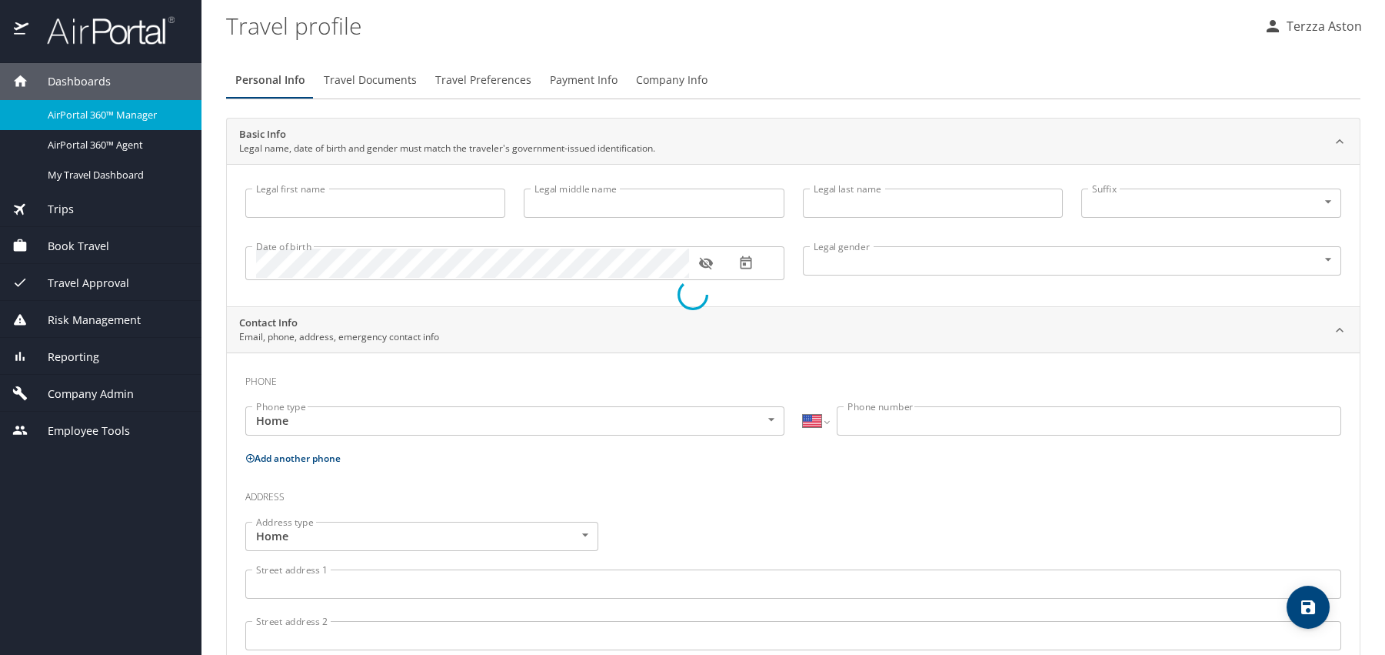
type input "[PERSON_NAME]"
type input "[DEMOGRAPHIC_DATA]"
select select "US"
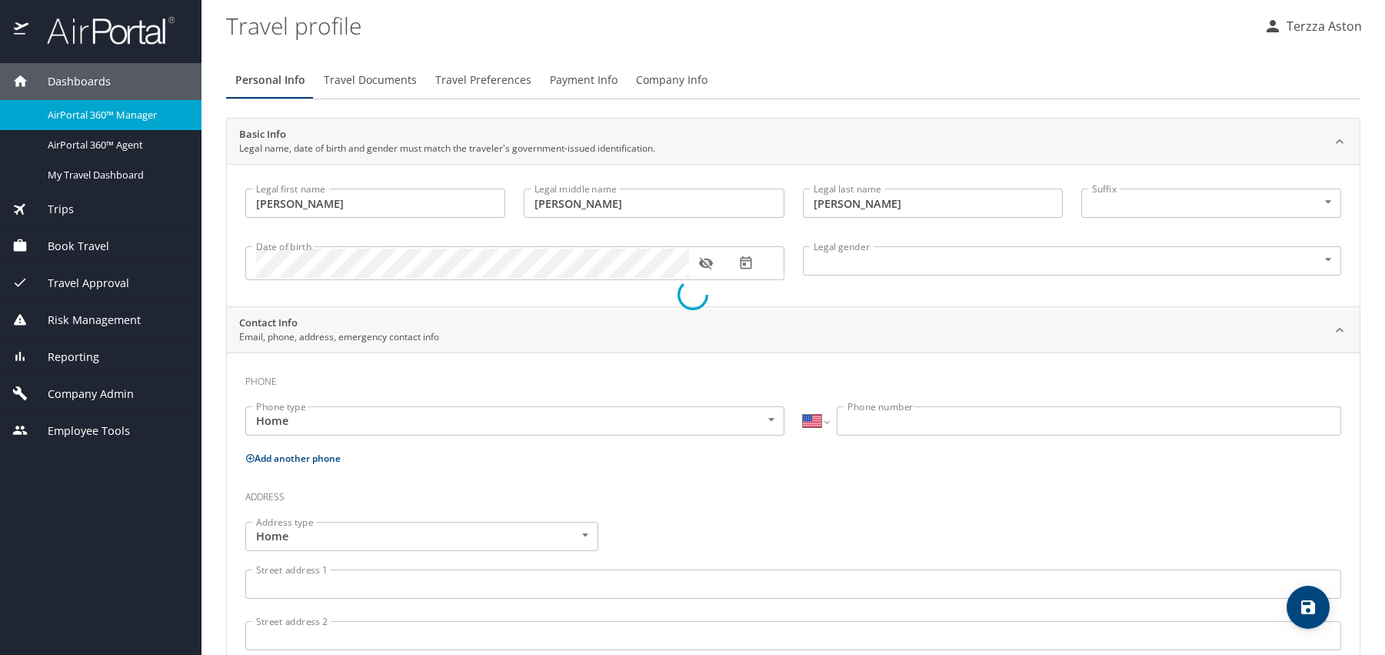
select select "US"
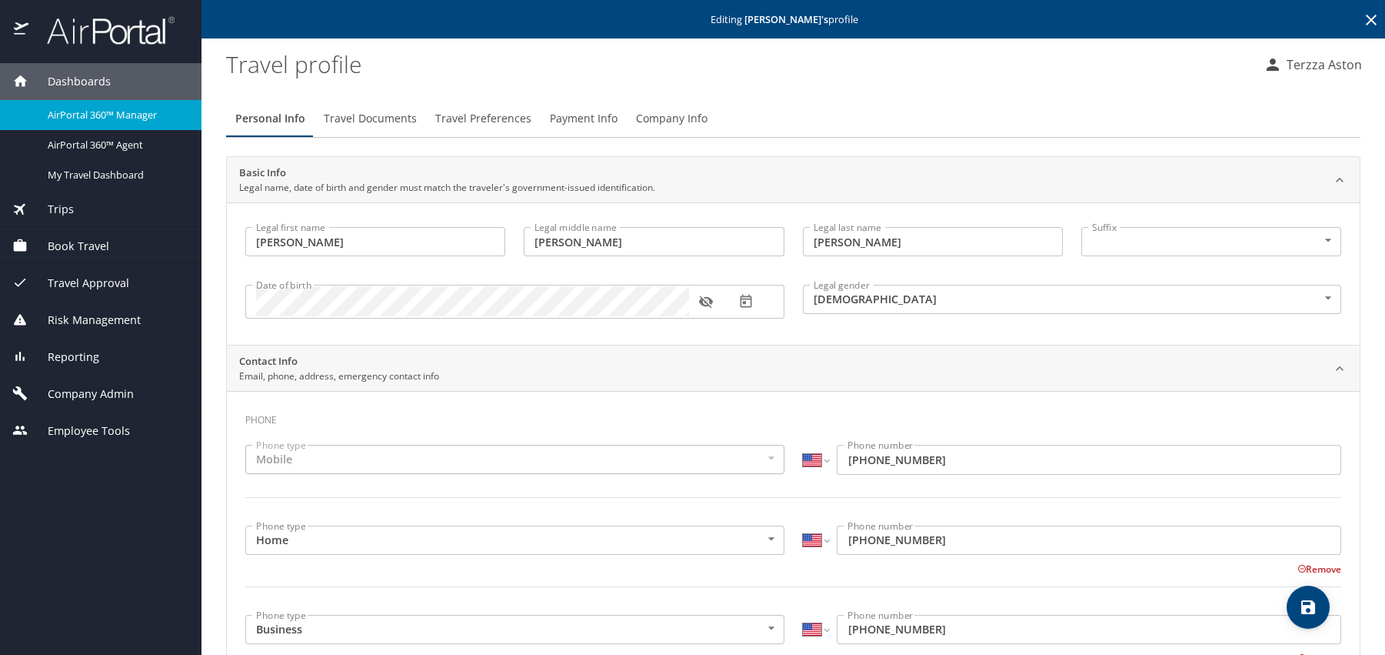
click at [90, 392] on span "Company Admin" at bounding box center [80, 393] width 105 height 17
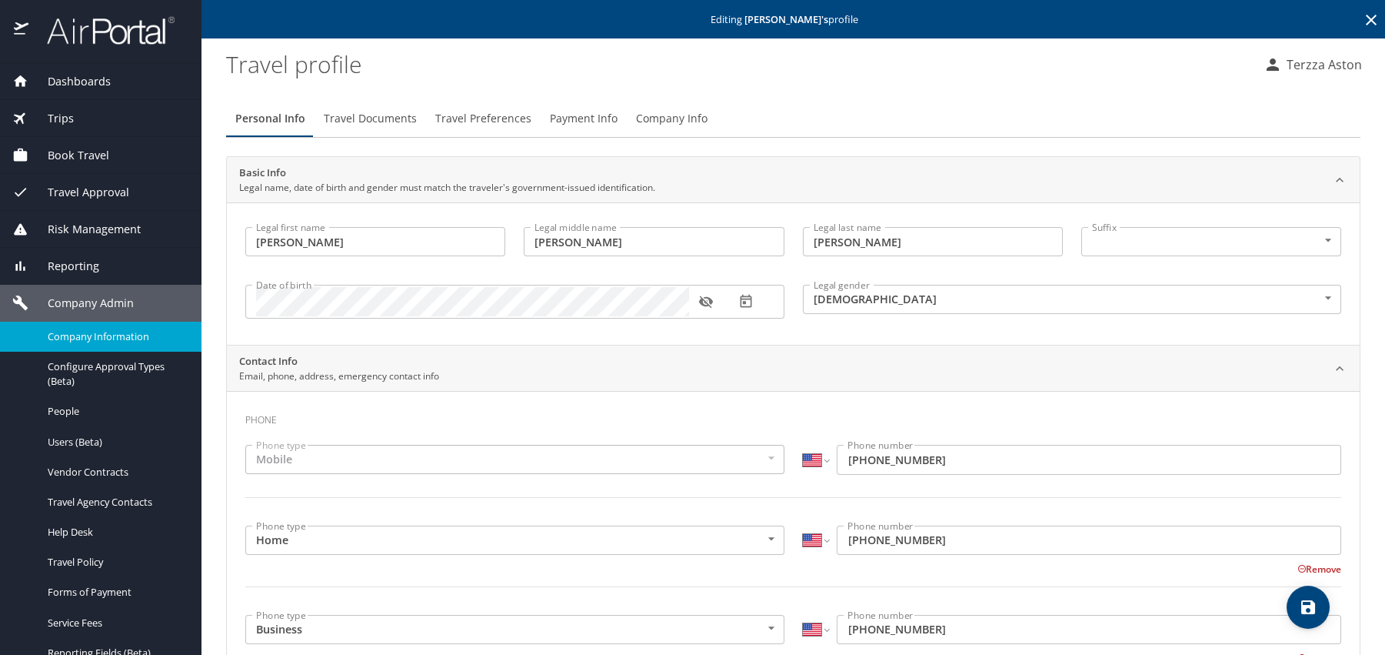
click at [119, 338] on span "Company Information" at bounding box center [115, 336] width 135 height 15
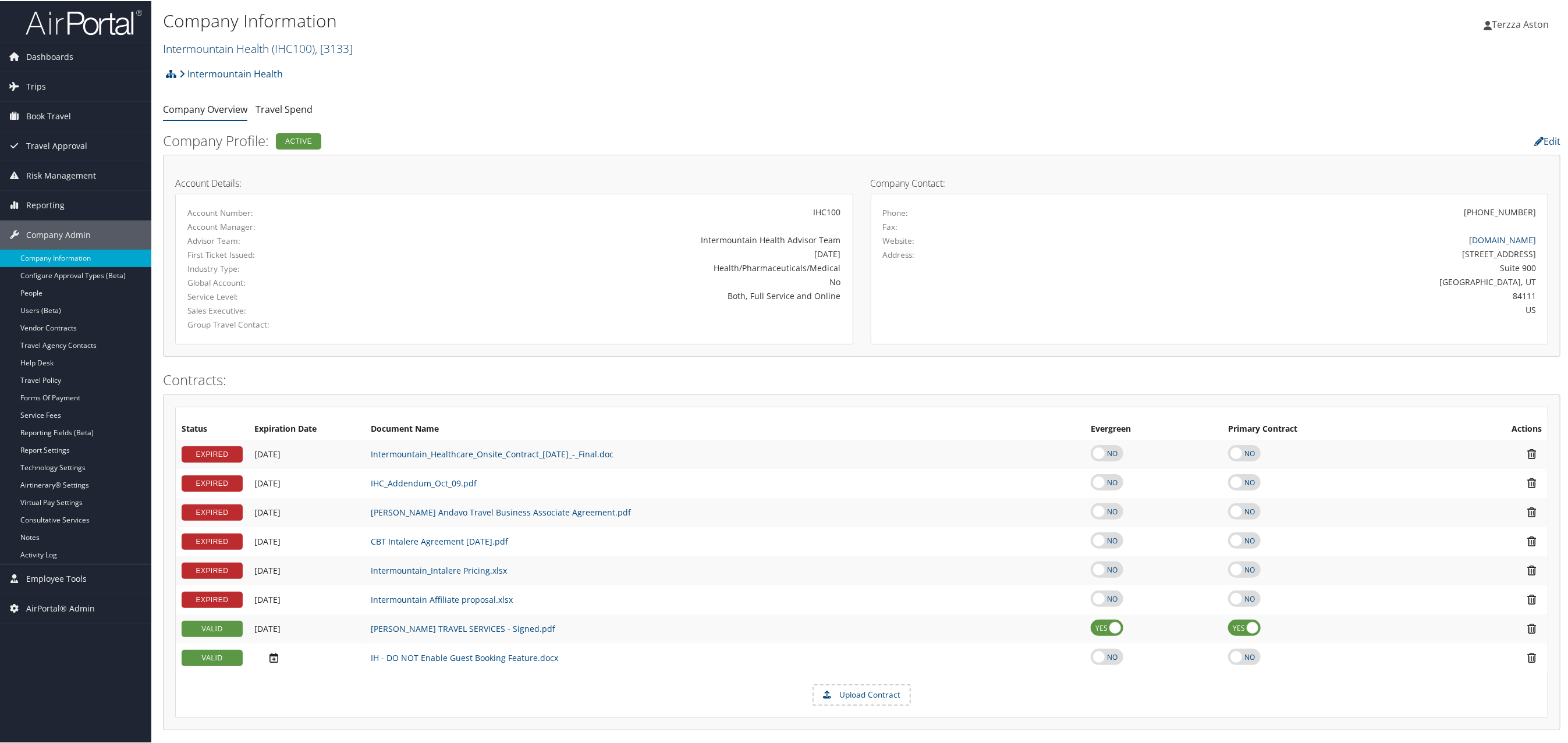
click at [241, 45] on link "Intermountain Health ( IHC100 ) , [ 3133 ]" at bounding box center [257, 47] width 190 height 16
click at [230, 59] on input "search" at bounding box center [240, 69] width 153 height 21
type input "stark"
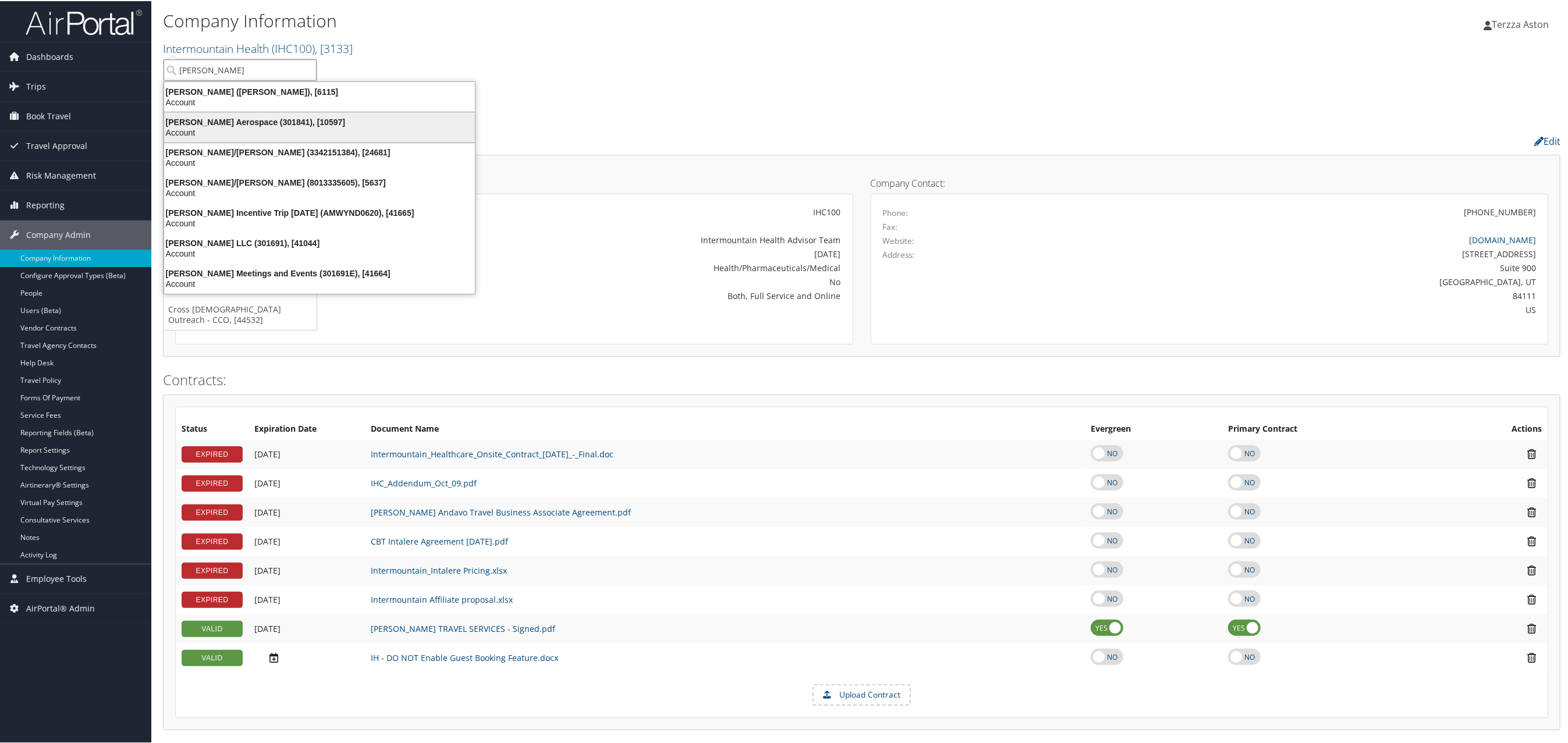
click at [232, 121] on div "Stark Aerospace (301841), [10597]" at bounding box center [319, 121] width 325 height 11
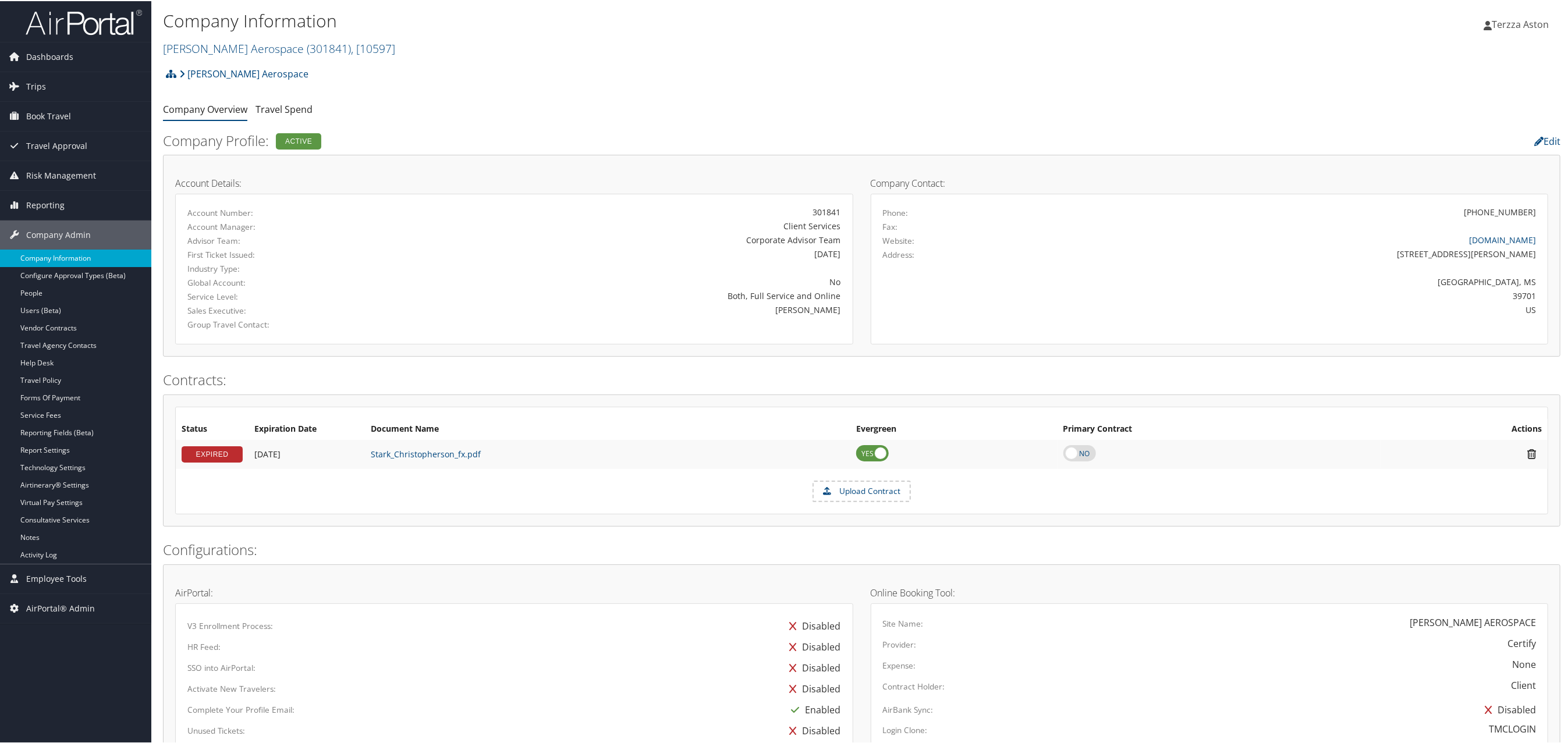
click at [70, 255] on link "Company Information" at bounding box center [76, 256] width 151 height 17
click at [79, 338] on link "Travel Agency Contacts" at bounding box center [76, 344] width 151 height 17
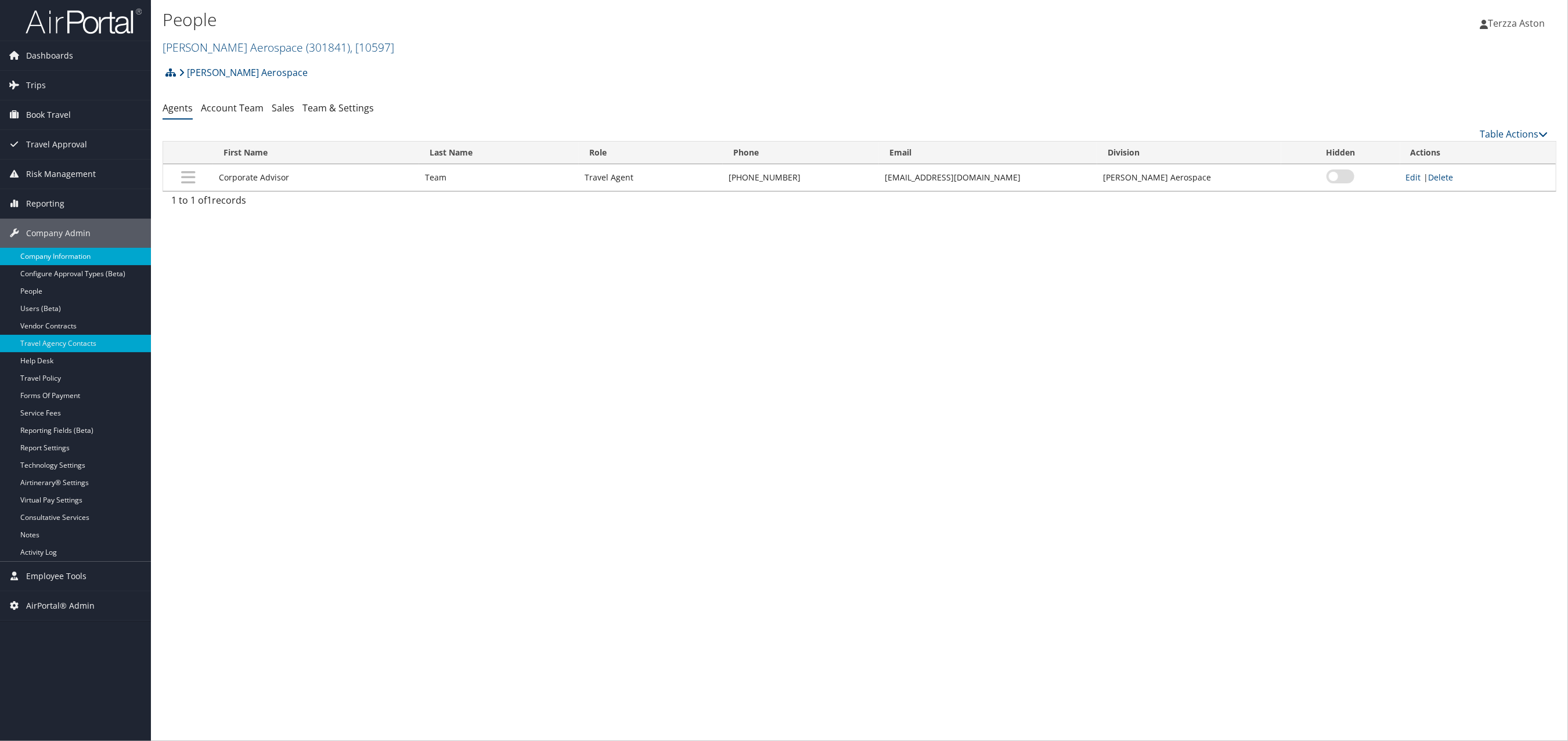
click at [74, 261] on link "Company Information" at bounding box center [75, 256] width 151 height 17
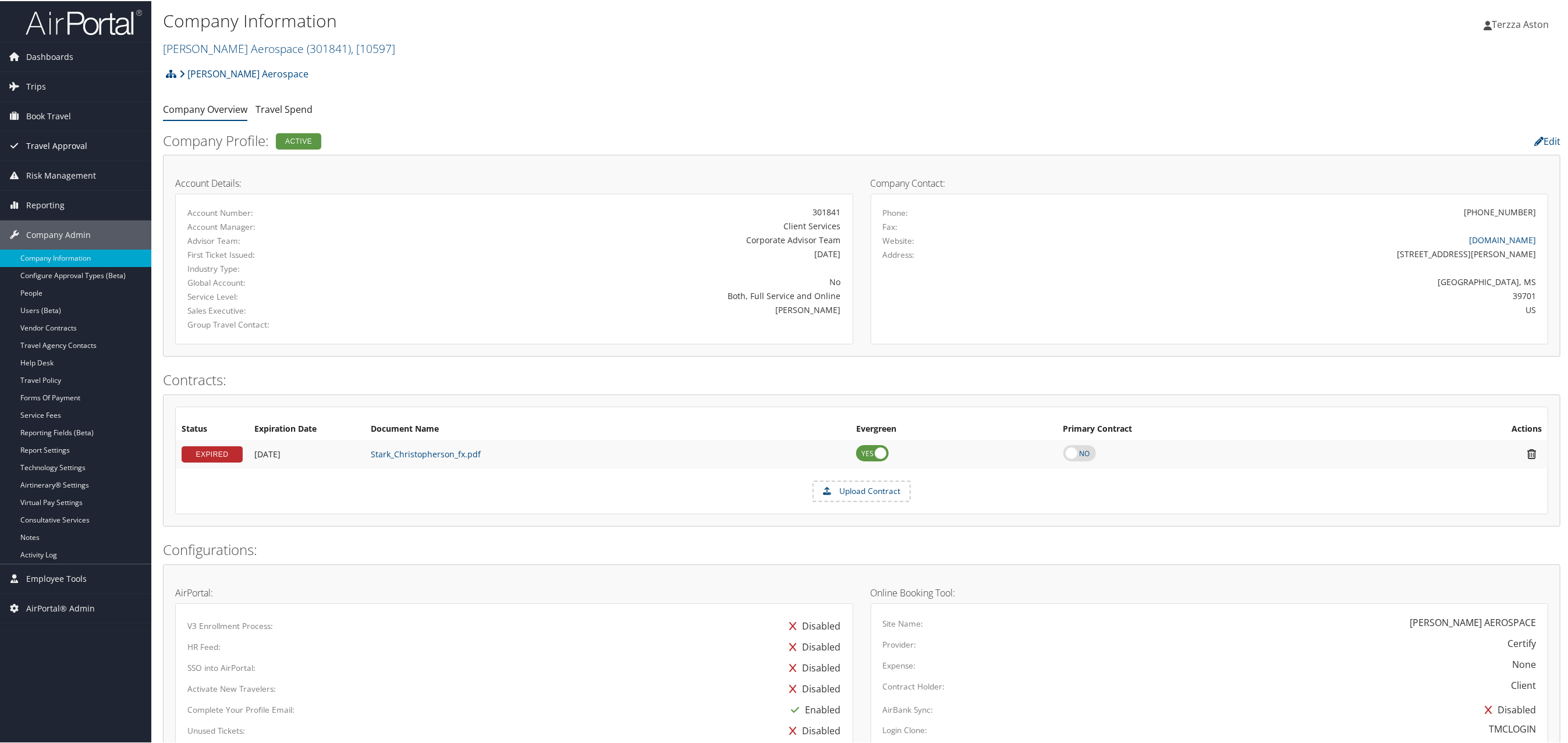
click at [60, 143] on span "Travel Approval" at bounding box center [57, 145] width 61 height 29
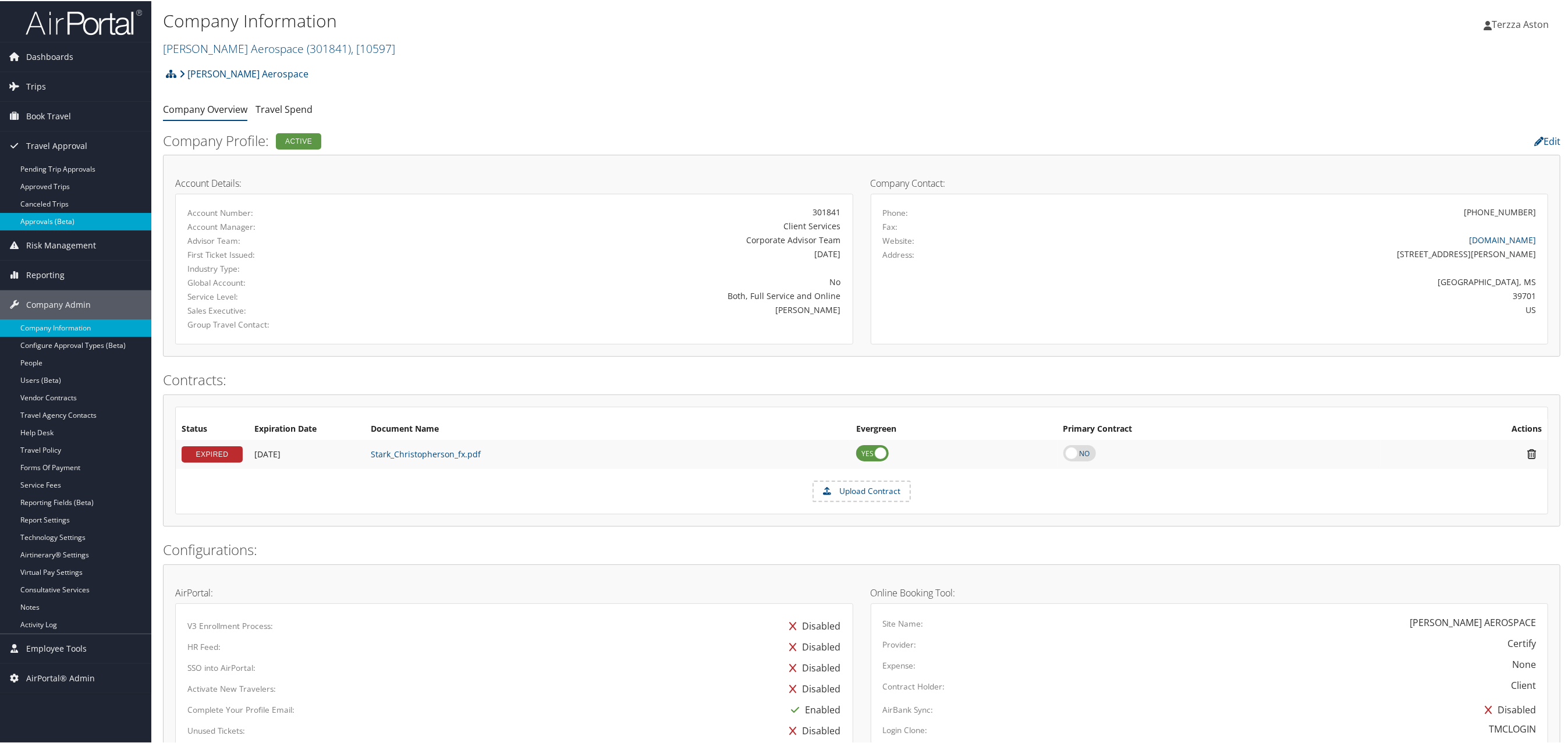
click at [53, 223] on link "Approvals (Beta)" at bounding box center [76, 220] width 151 height 17
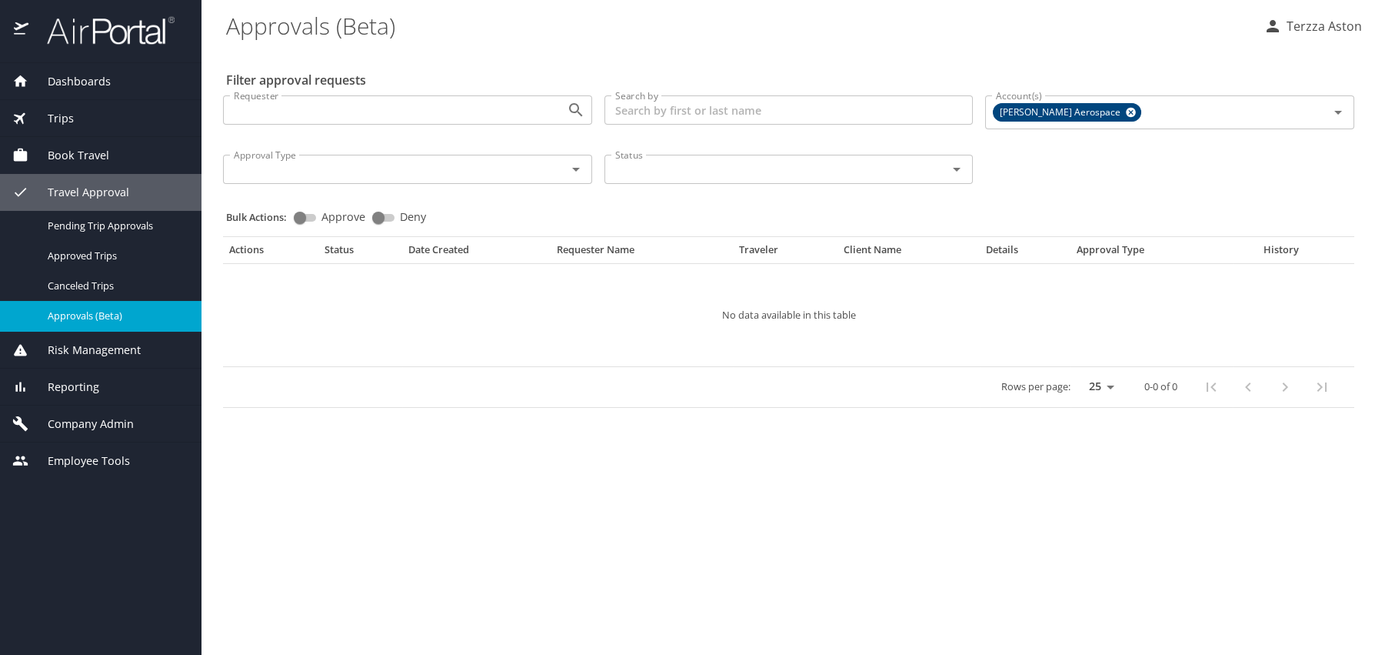
click at [859, 525] on main "Approvals (Beta) Terzza Aston Filter approval requests Requester Requester Sear…" at bounding box center [794, 327] width 1184 height 655
click at [76, 228] on span "Pending Trip Approvals" at bounding box center [115, 225] width 135 height 15
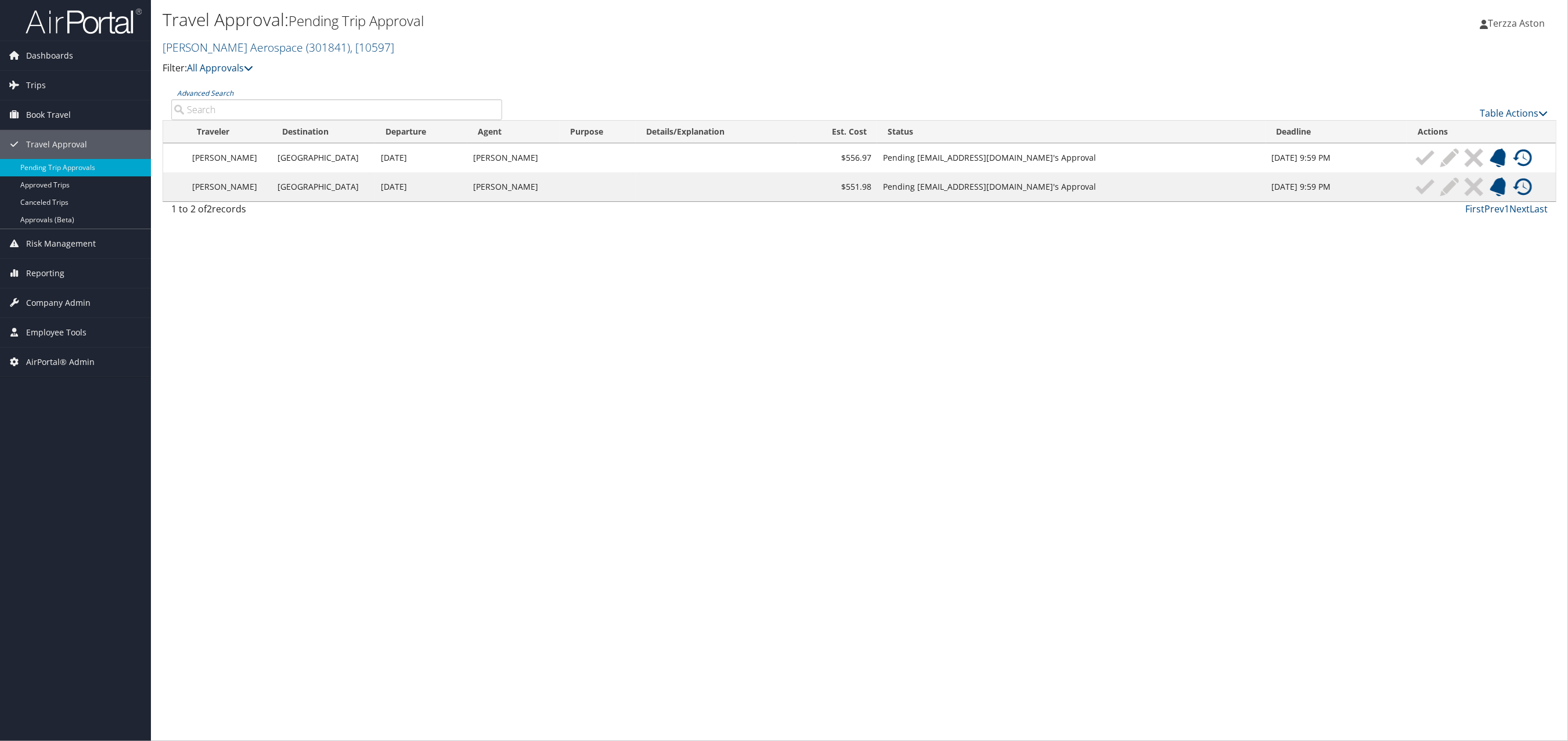
click at [586, 485] on div "Travel Approval: Pending Trip Approval [PERSON_NAME] Aerospace ( 301841 ) , [ 1…" at bounding box center [859, 370] width 1417 height 741
click at [67, 303] on span "Company Admin" at bounding box center [58, 303] width 64 height 29
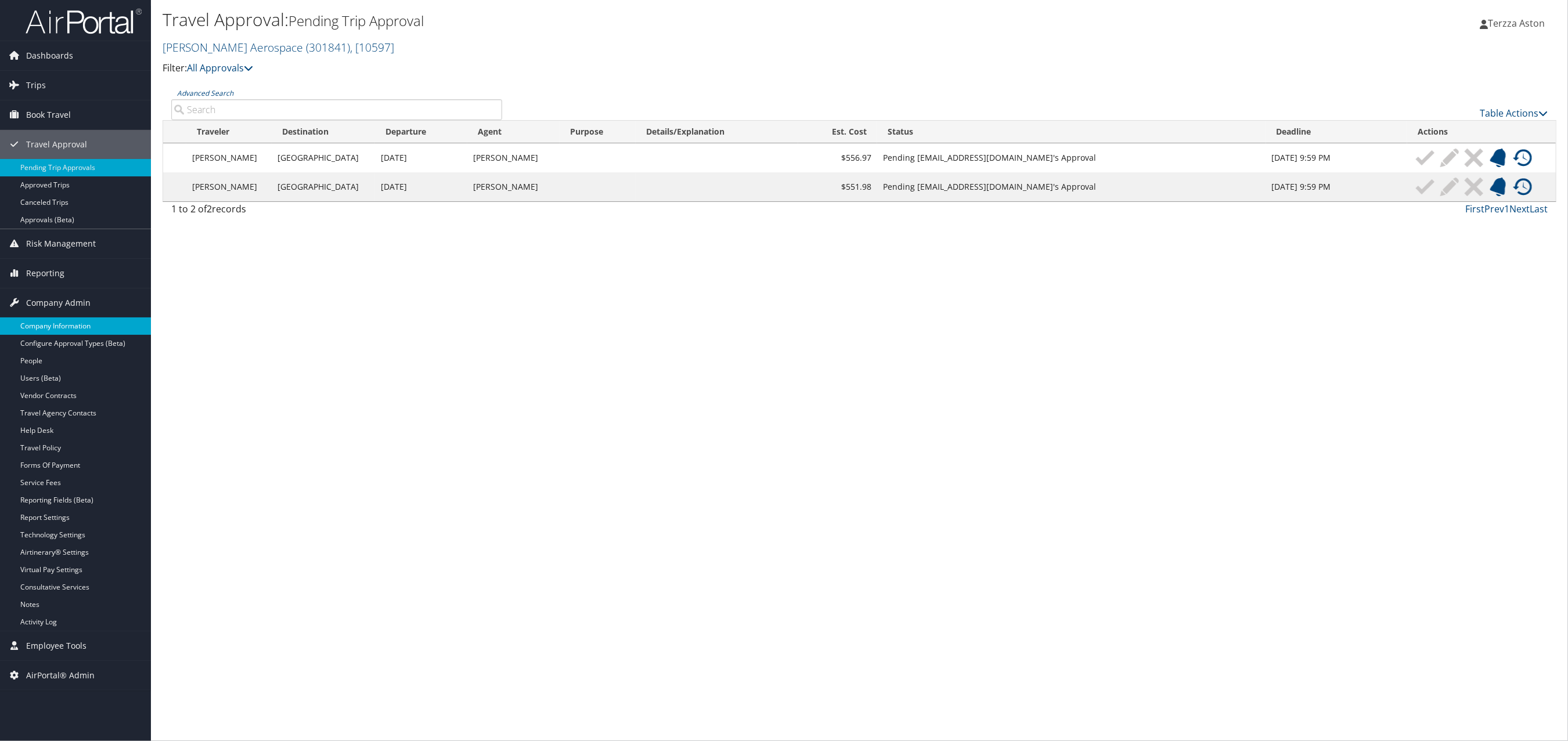
click at [69, 322] on link "Company Information" at bounding box center [75, 326] width 151 height 17
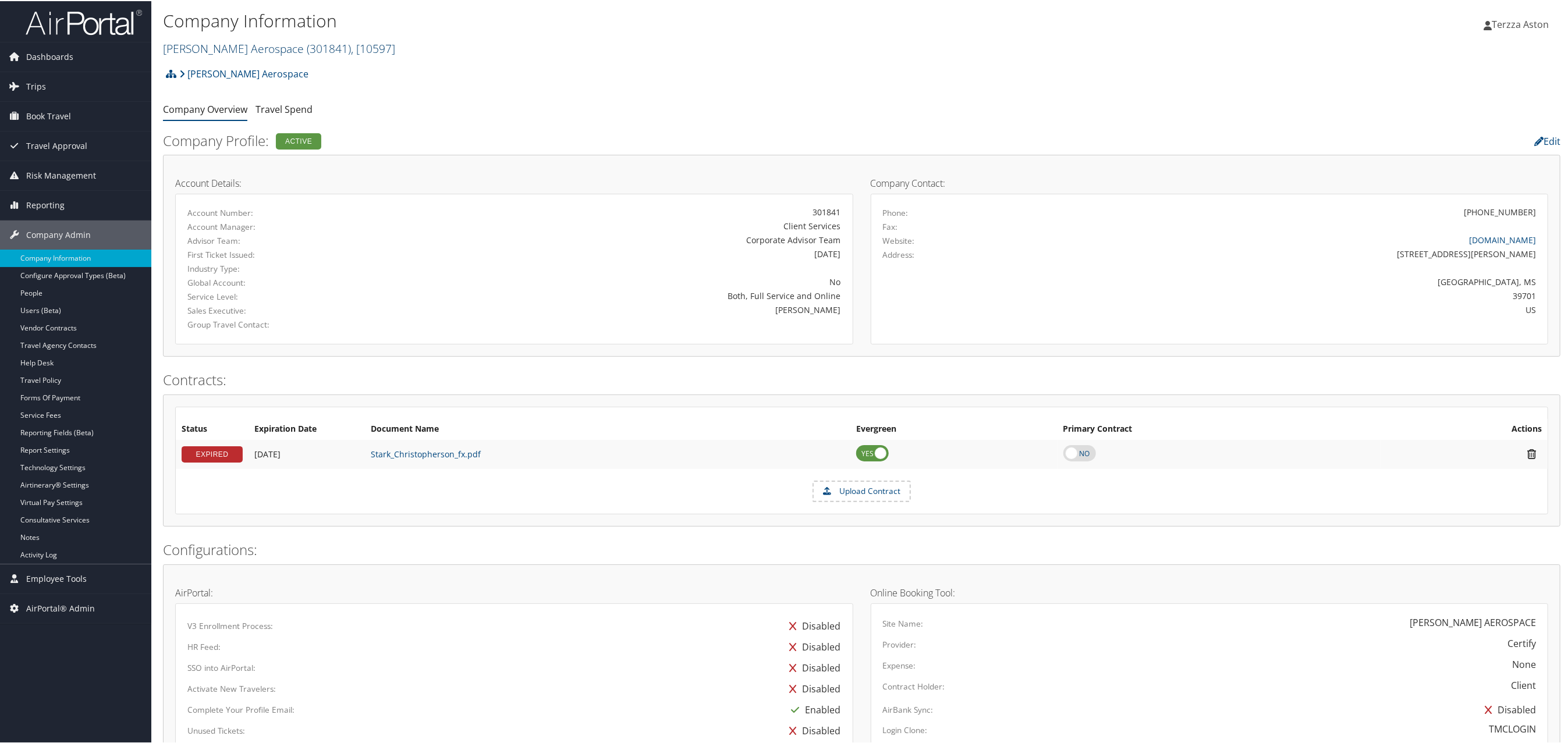
click at [232, 44] on link "[PERSON_NAME] Aerospace ( 301841 ) , [ 10597 ]" at bounding box center [278, 47] width 232 height 16
click at [225, 73] on input "search" at bounding box center [240, 69] width 153 height 21
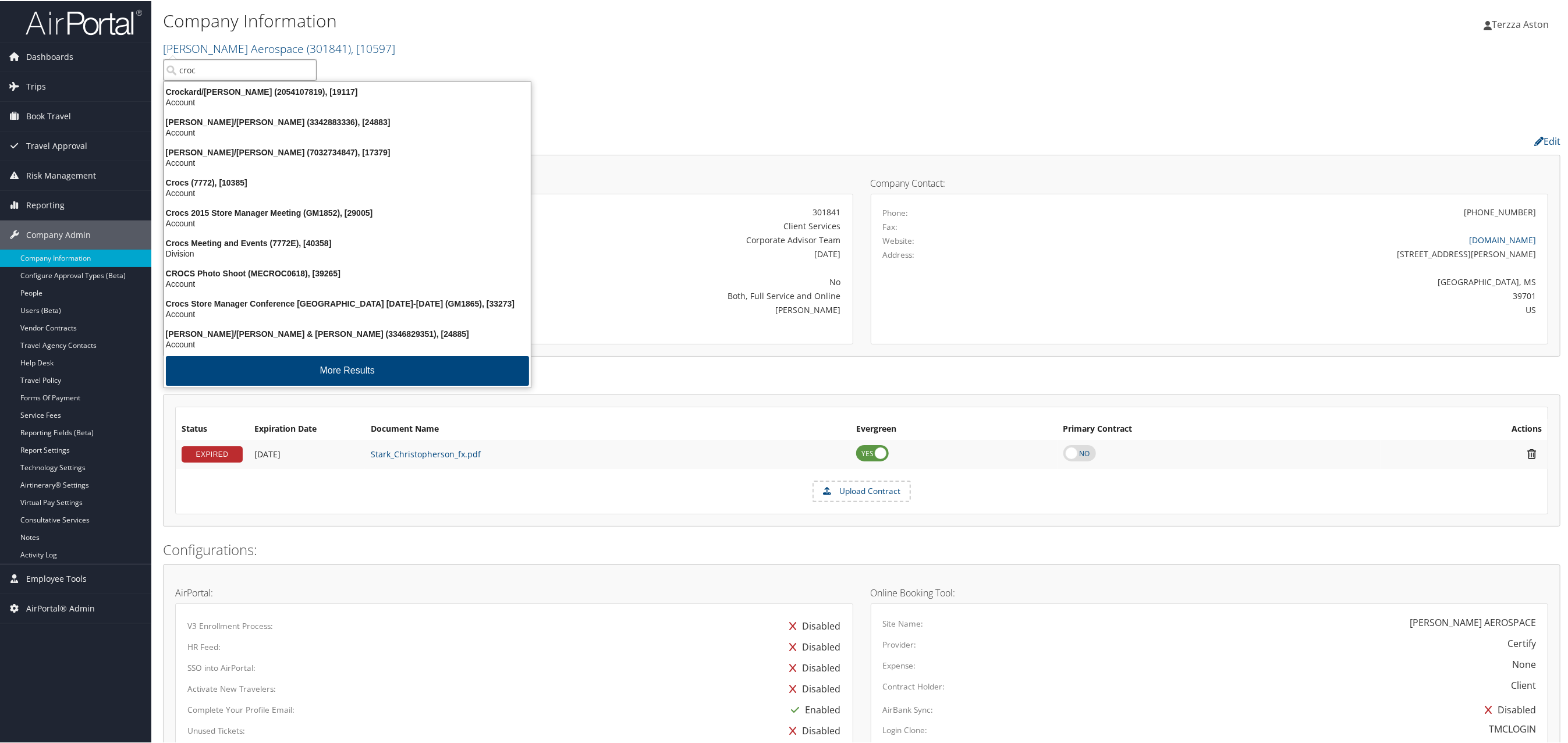
type input "crocs"
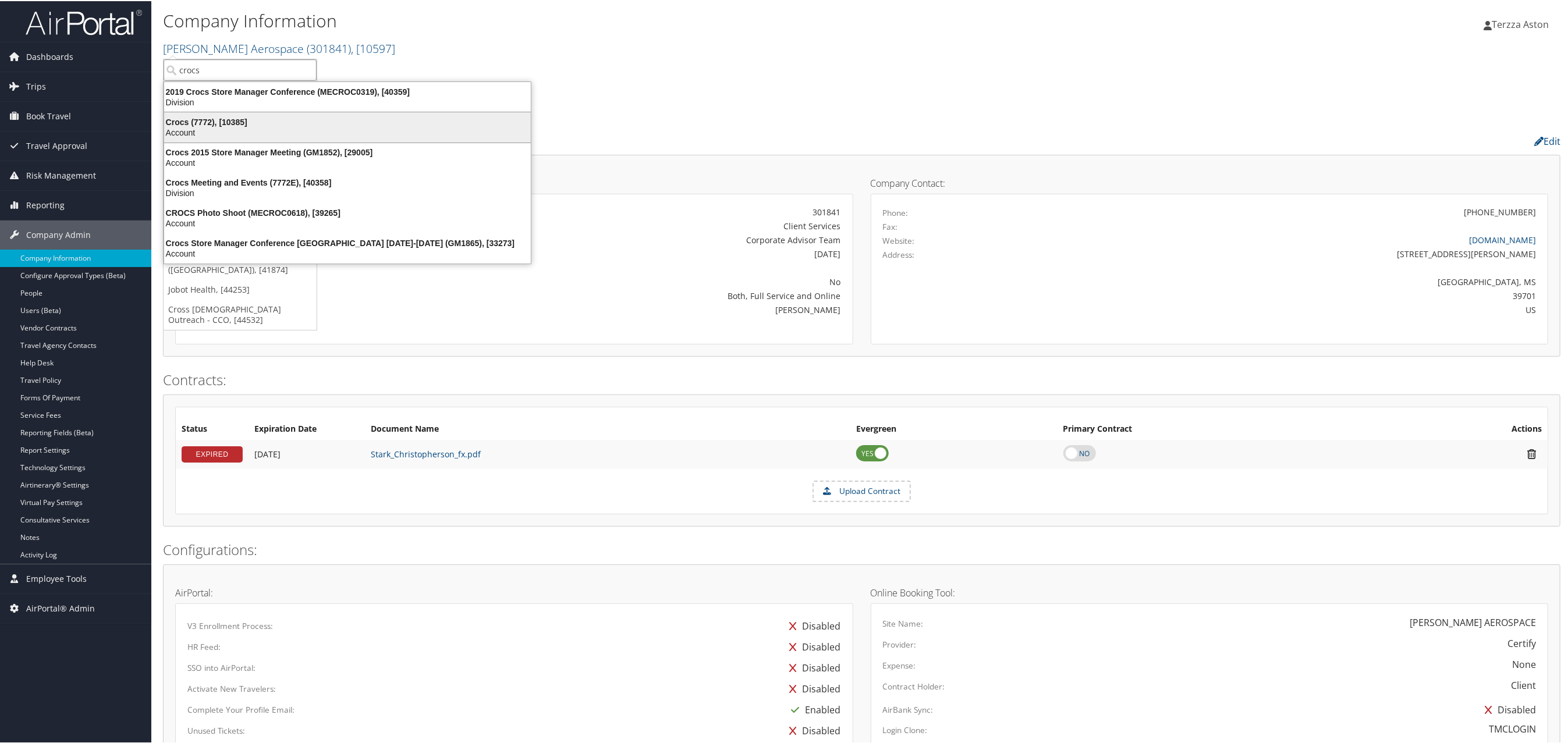
click at [191, 129] on div "Account" at bounding box center [347, 132] width 381 height 11
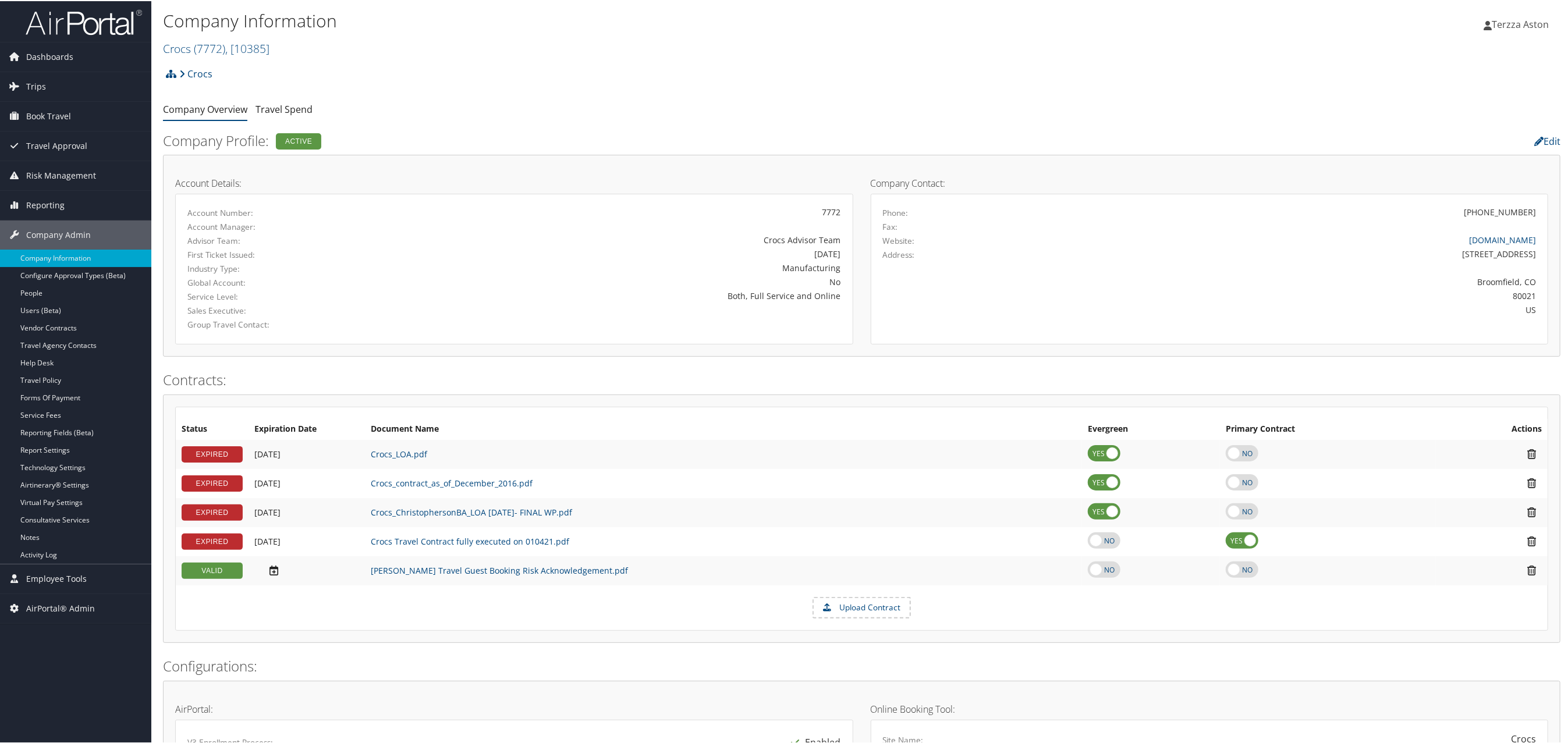
click at [76, 347] on link "Travel Agency Contacts" at bounding box center [76, 344] width 151 height 17
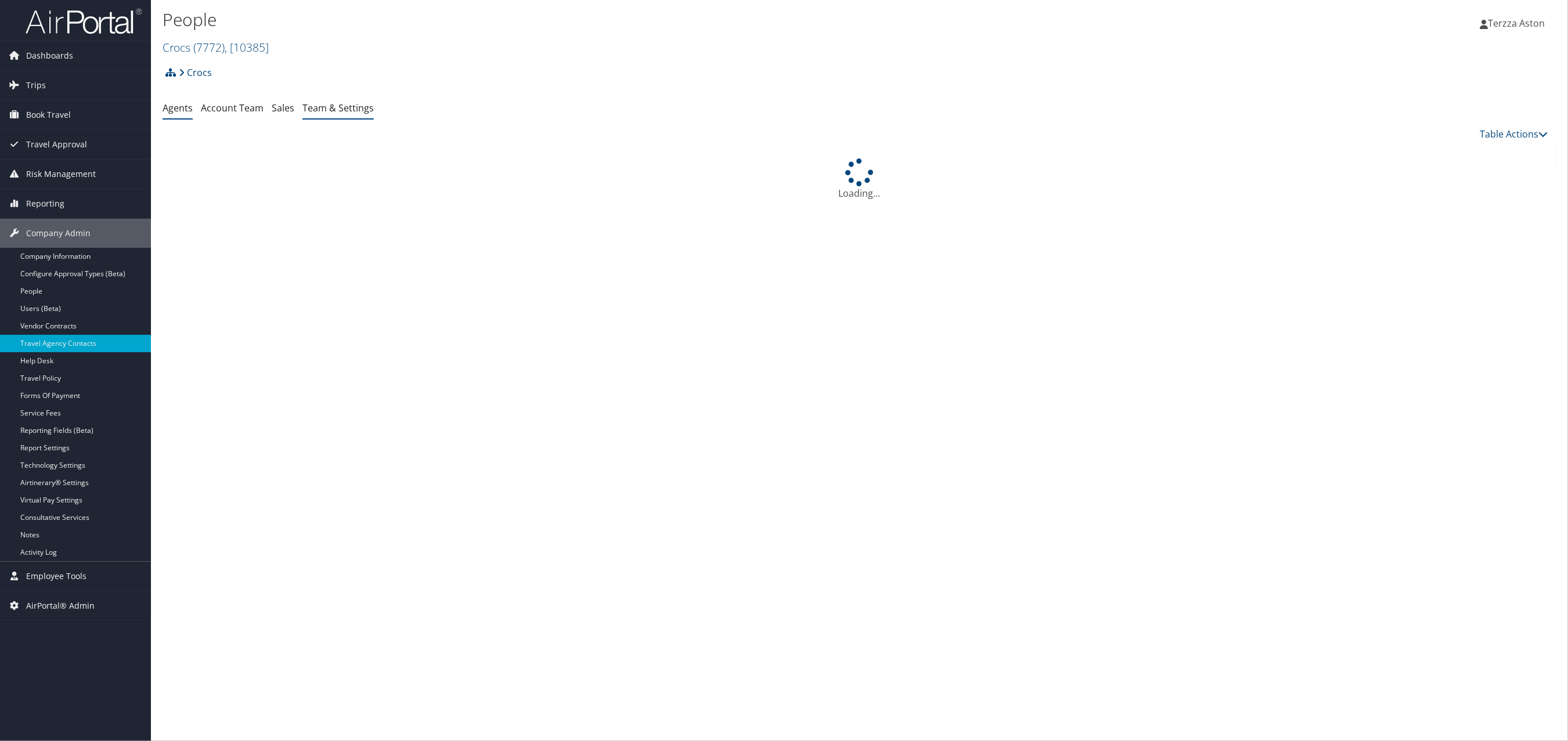
click at [331, 109] on link "Team & Settings" at bounding box center [338, 108] width 72 height 13
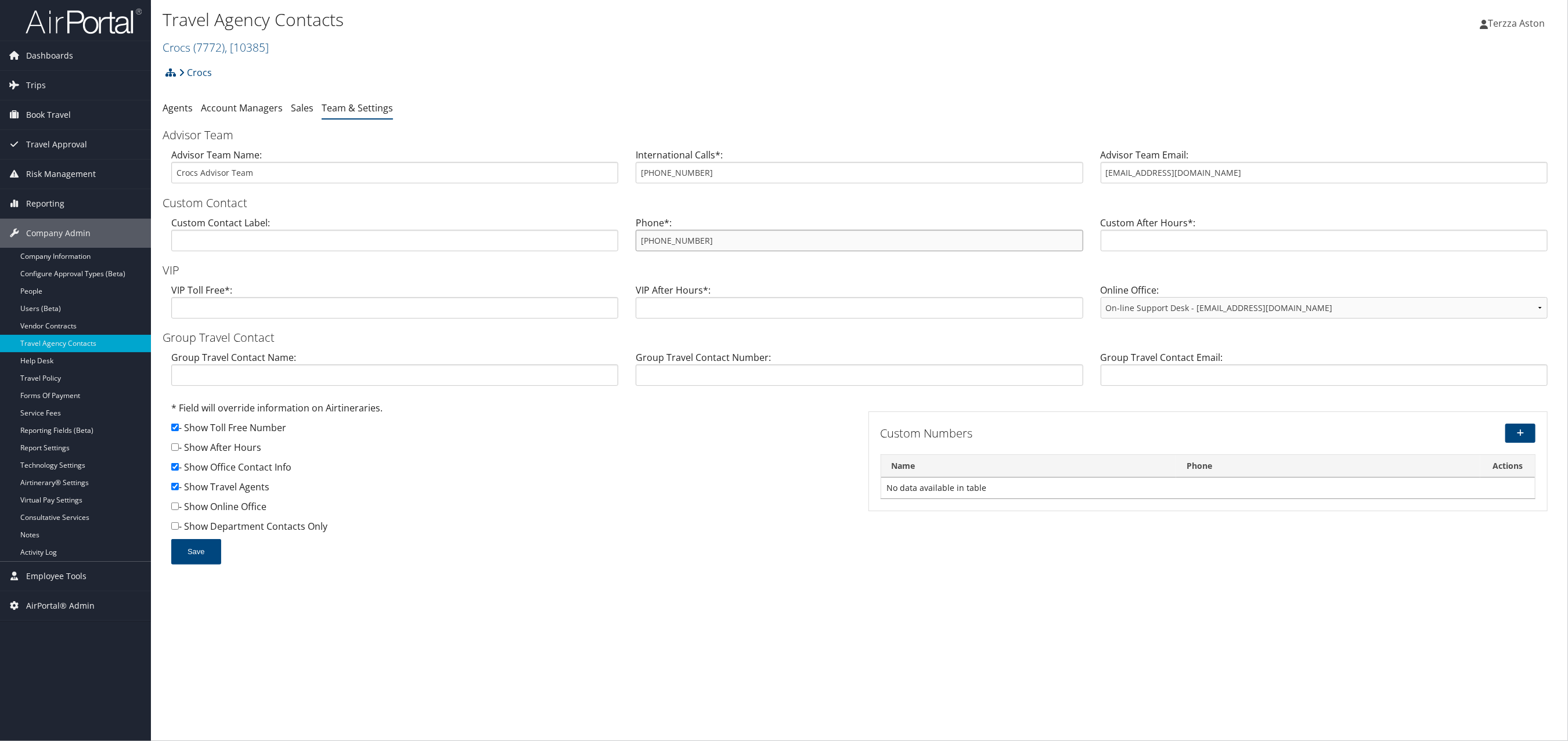
drag, startPoint x: 638, startPoint y: 241, endPoint x: 703, endPoint y: 239, distance: 65.0
click at [703, 239] on input "[PHONE_NUMBER]" at bounding box center [859, 241] width 447 height 21
